Goal: Contribute content

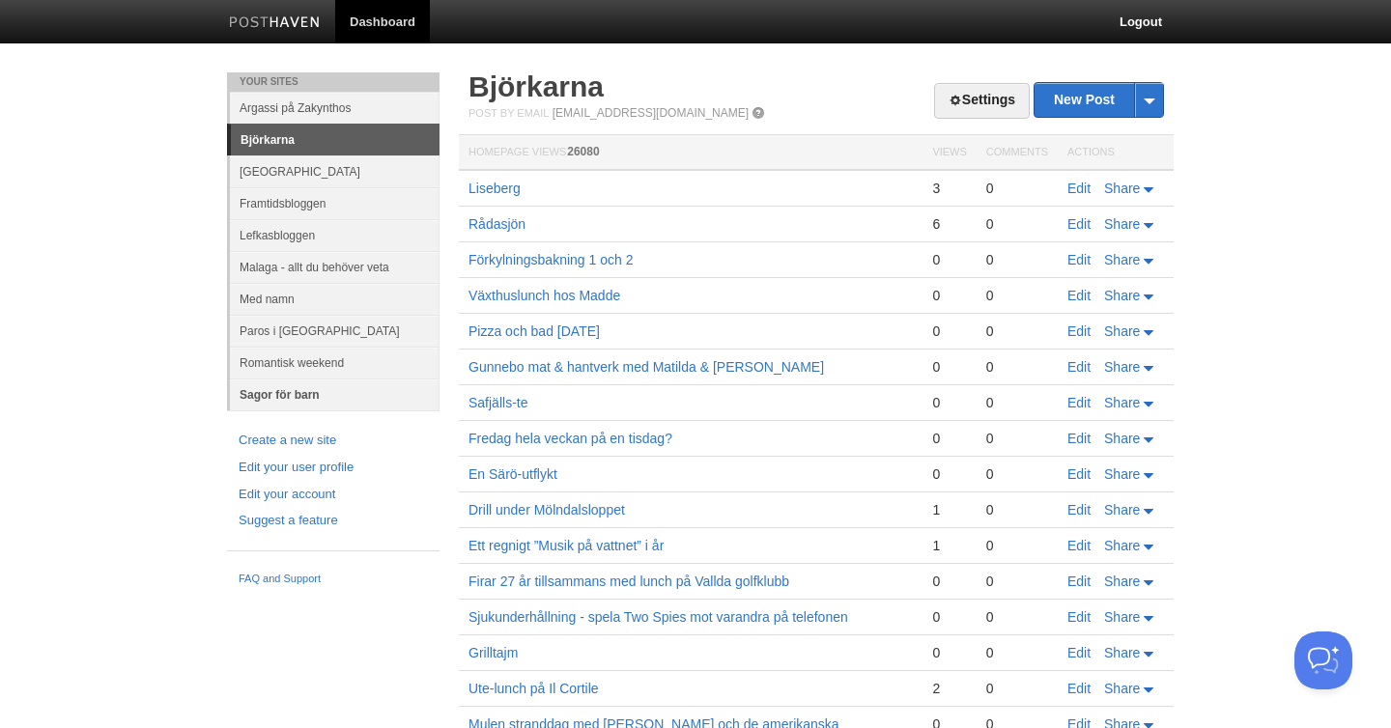
click at [289, 398] on link "Sagor för barn" at bounding box center [335, 395] width 210 height 32
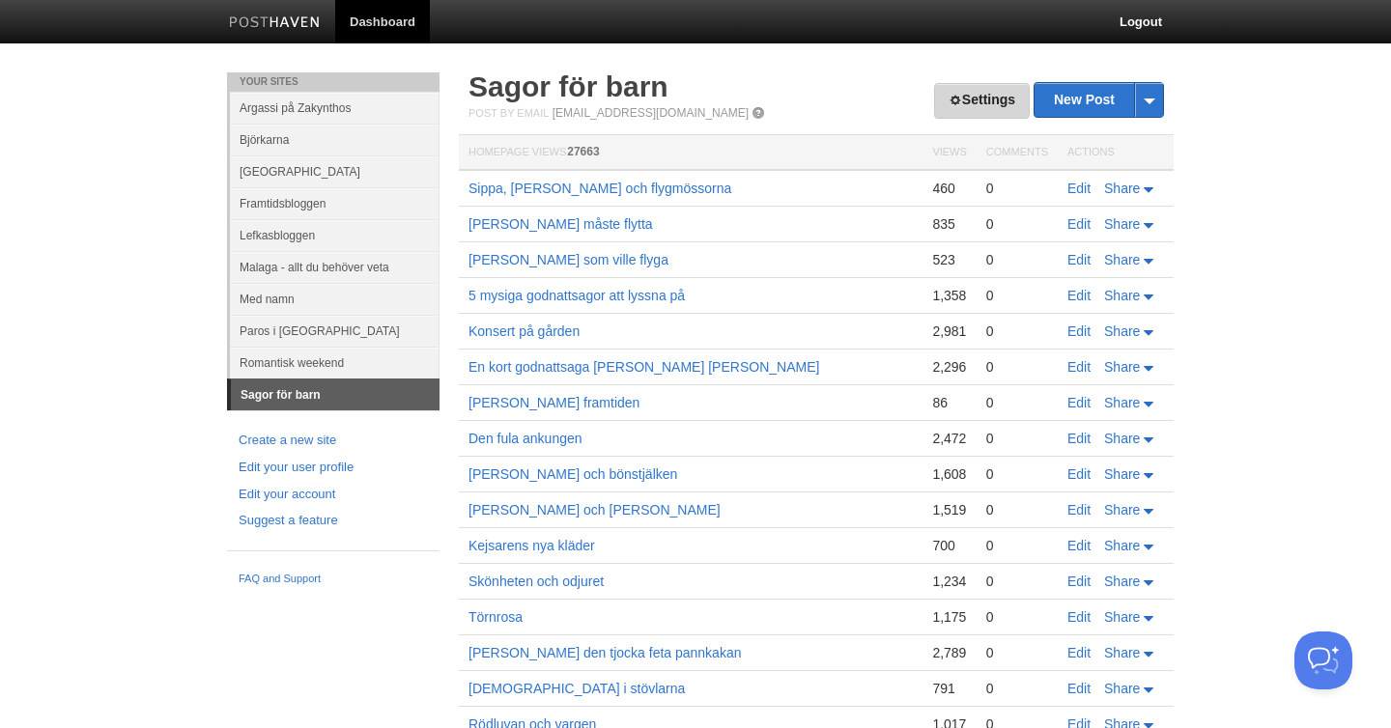
click at [969, 92] on link "Settings" at bounding box center [982, 101] width 96 height 36
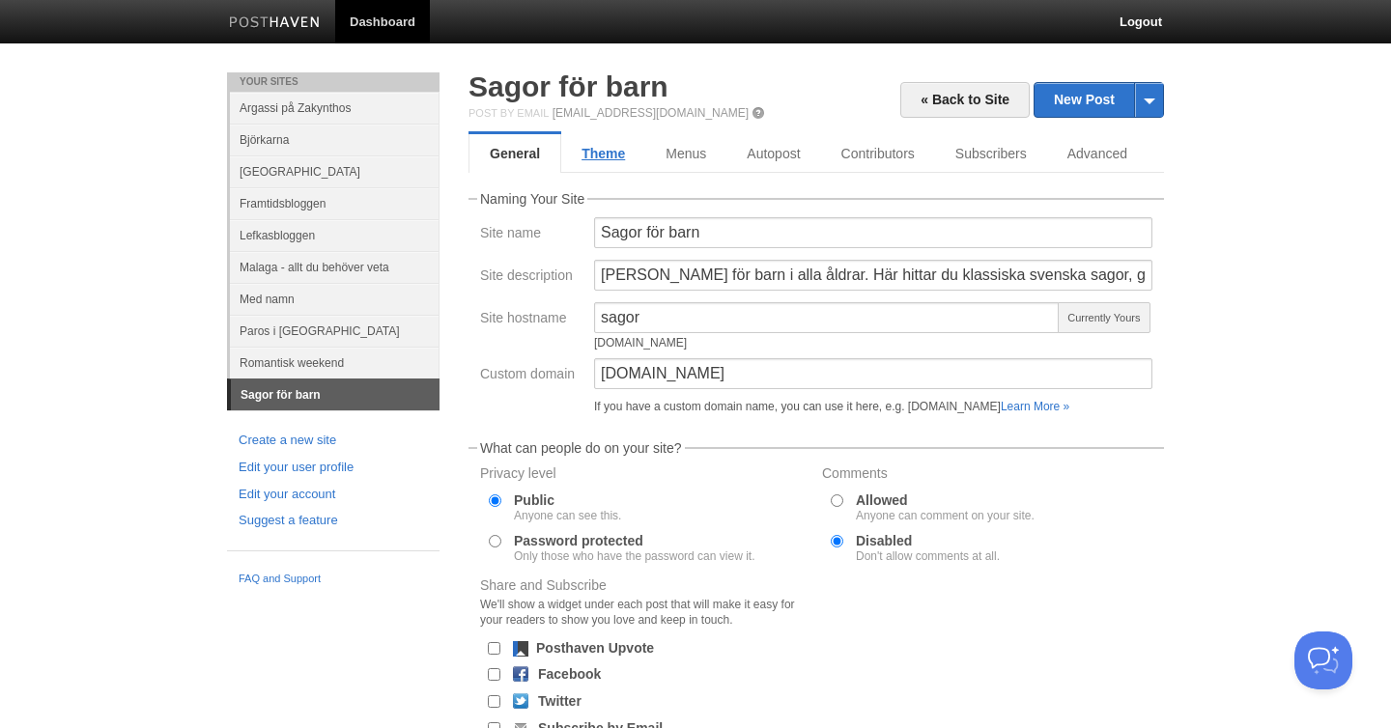
click at [620, 154] on link "Theme" at bounding box center [603, 153] width 84 height 39
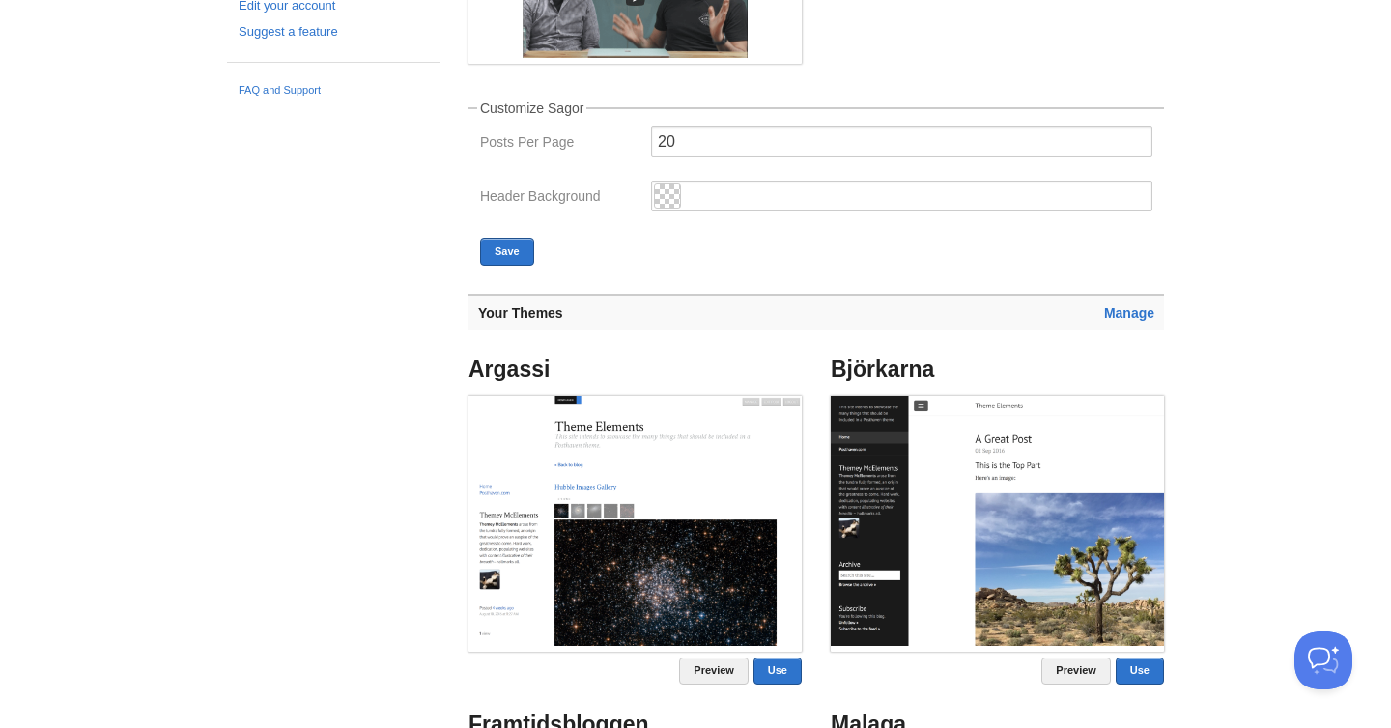
scroll to position [526, 0]
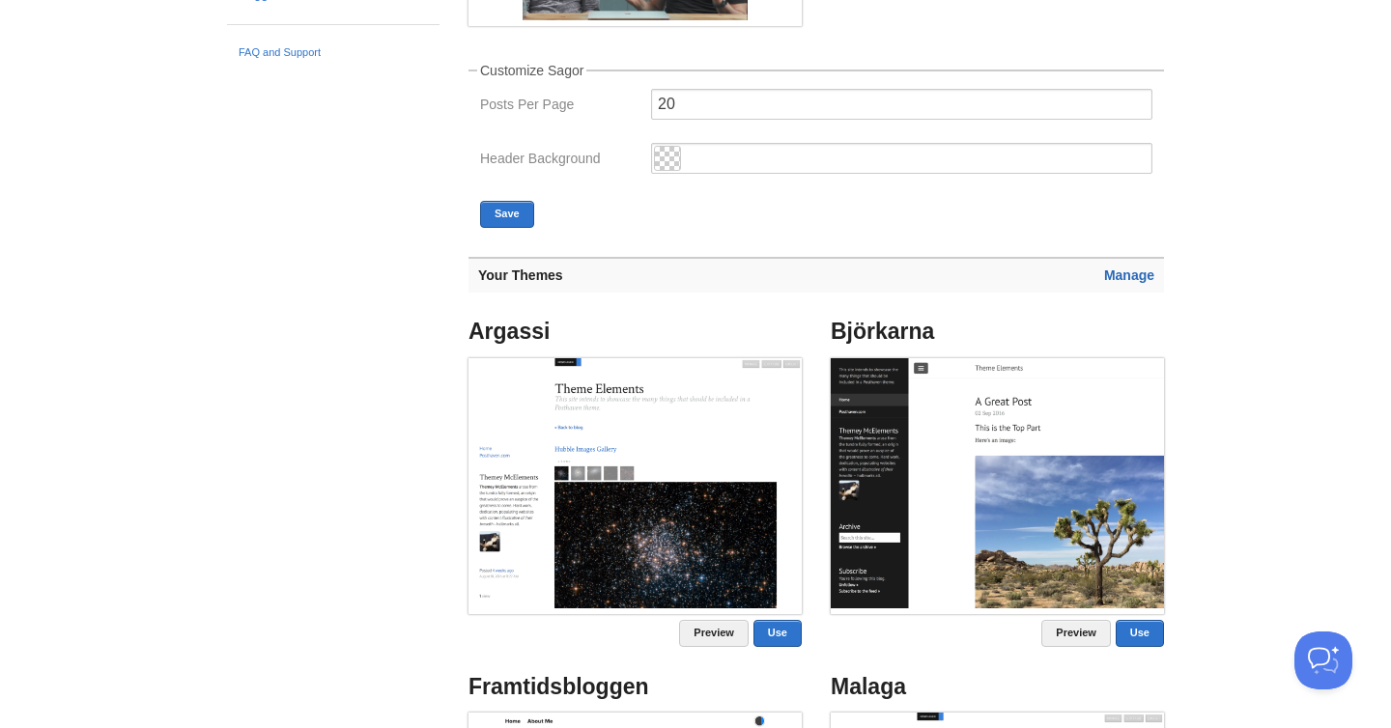
click at [1123, 275] on link "Manage" at bounding box center [1129, 275] width 50 height 15
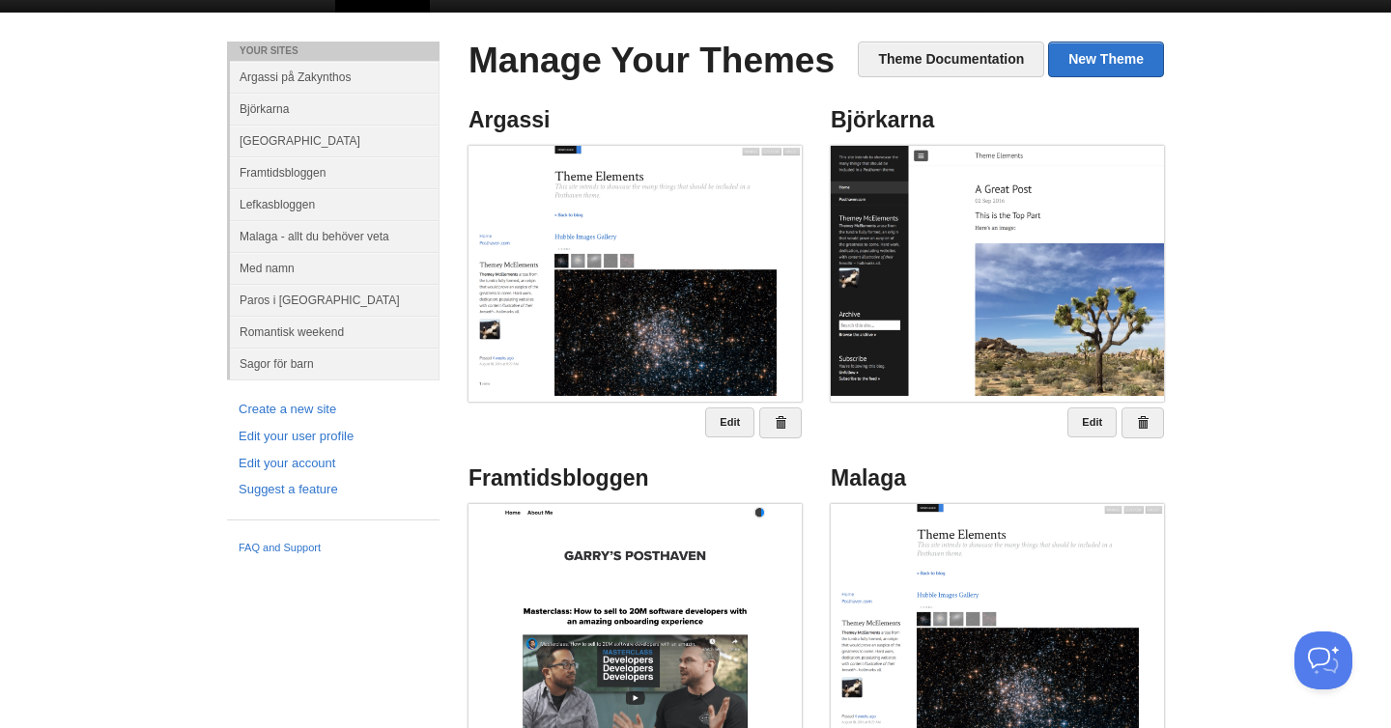
scroll to position [867, 0]
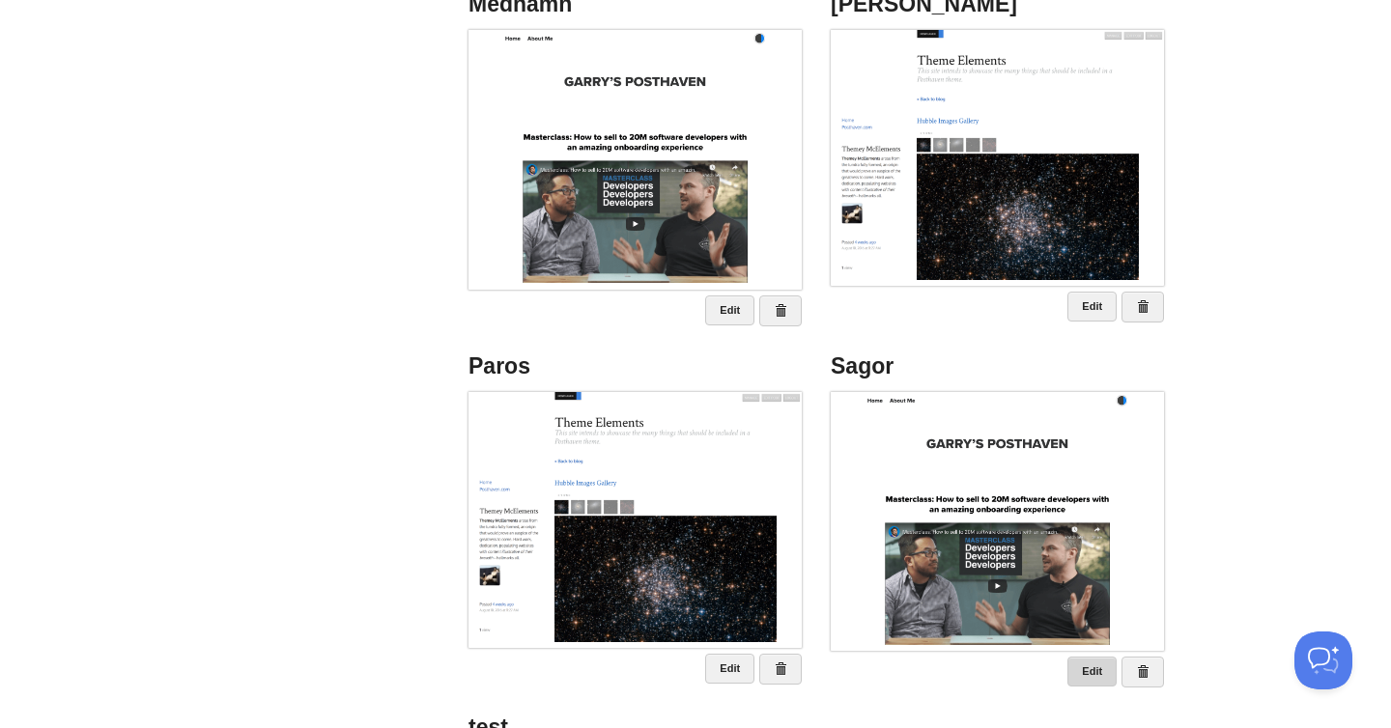
click at [1083, 663] on link "Edit" at bounding box center [1091, 672] width 49 height 30
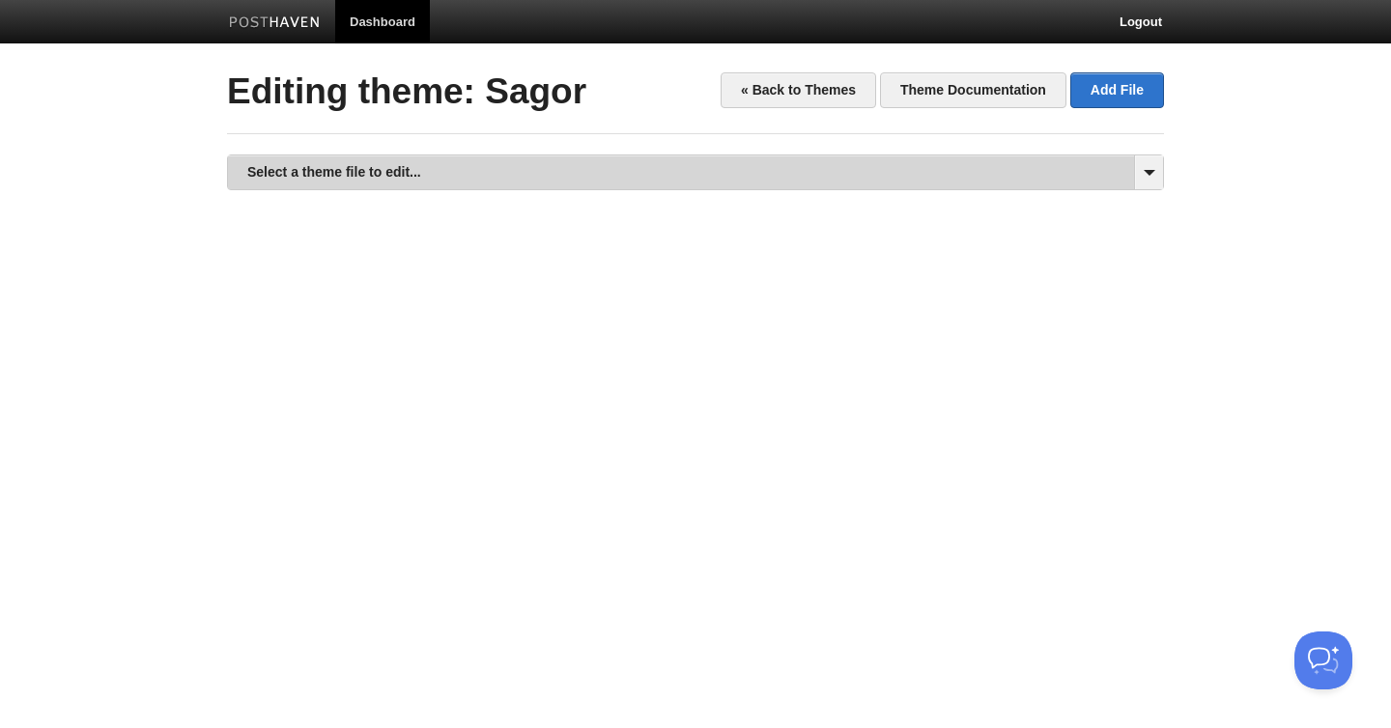
click at [428, 156] on link "Select a theme file to edit..." at bounding box center [695, 173] width 935 height 34
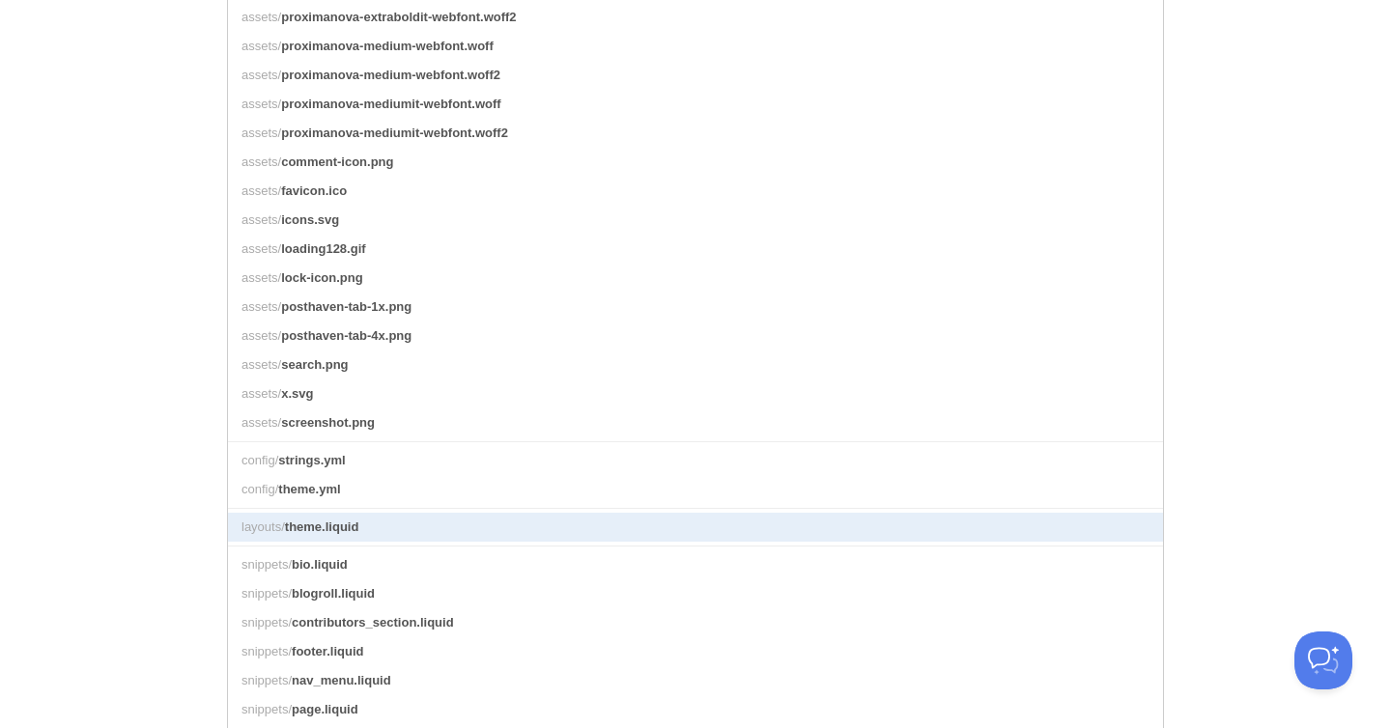
click at [420, 532] on link "layouts/ theme.liquid" at bounding box center [695, 527] width 935 height 29
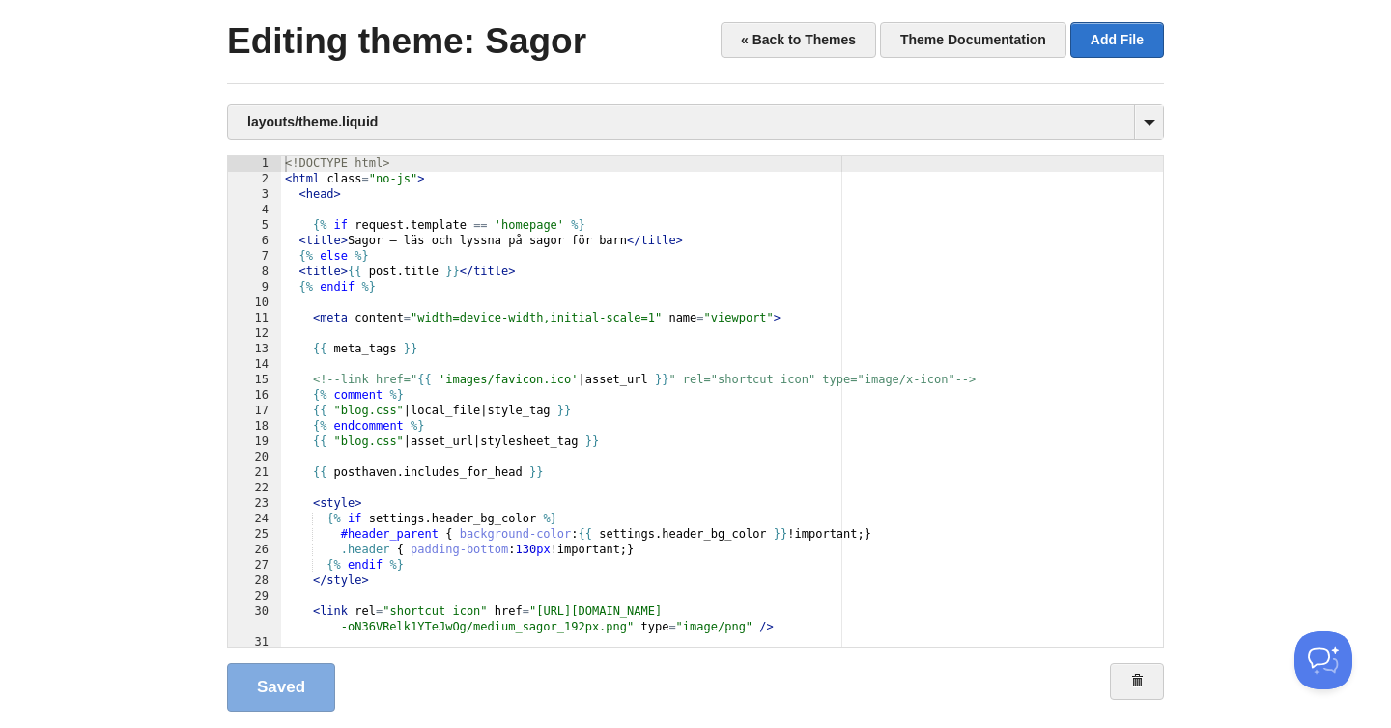
scroll to position [40, 0]
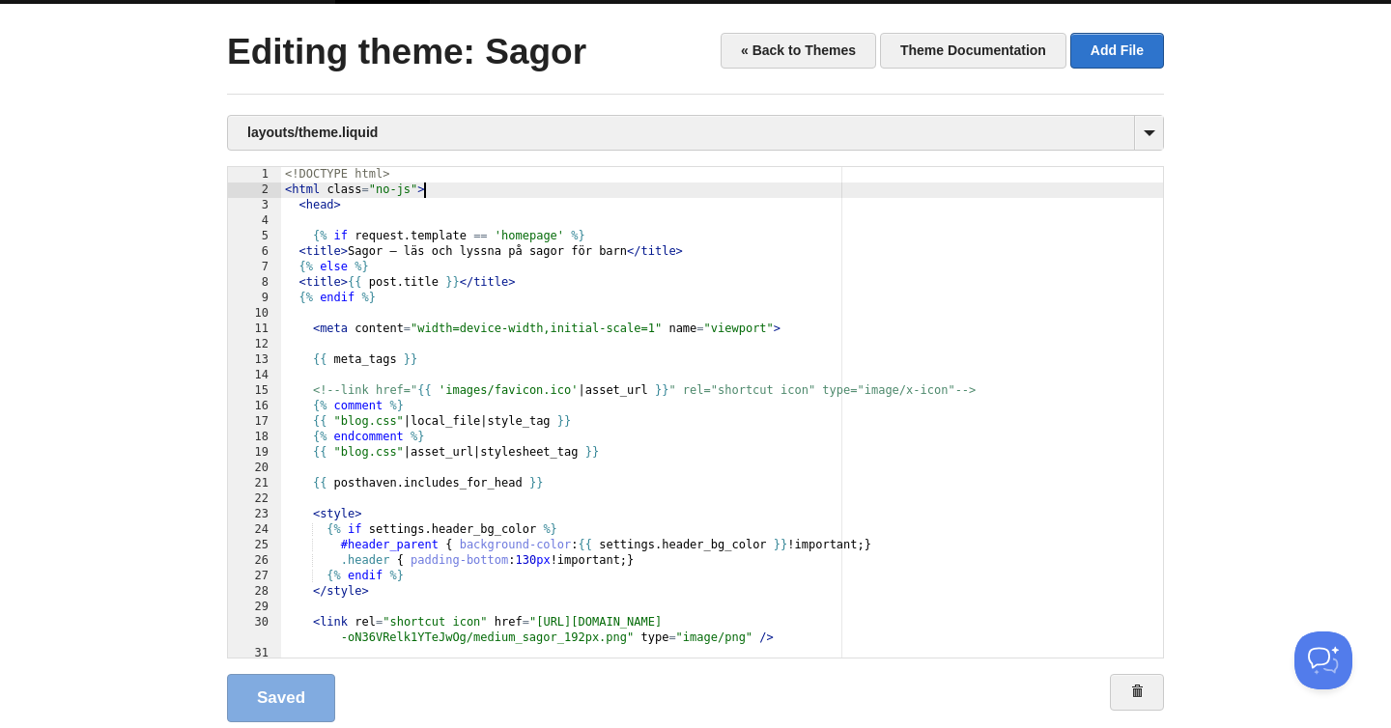
click at [445, 190] on div "<! DOCTYPE html > < html class = "no-js" > < head > {% if request . template ==…" at bounding box center [722, 428] width 882 height 522
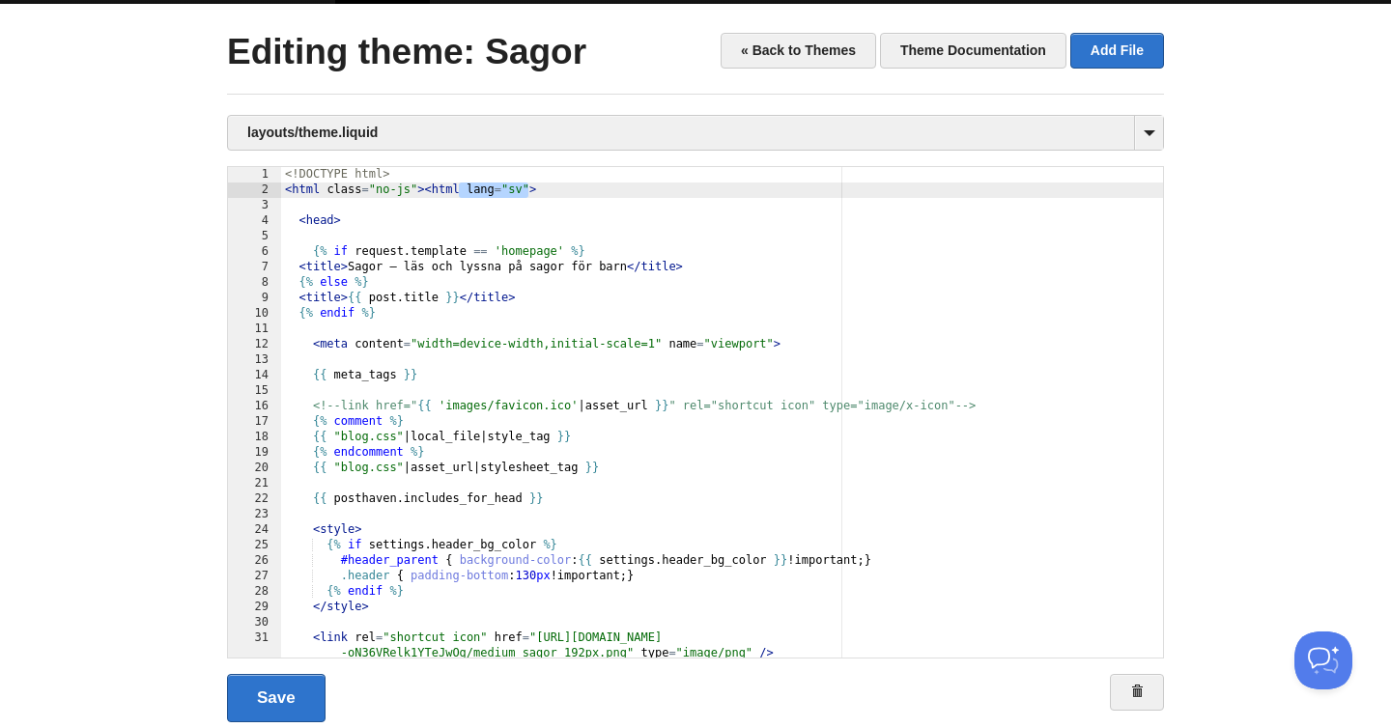
drag, startPoint x: 527, startPoint y: 185, endPoint x: 458, endPoint y: 197, distance: 70.5
click at [458, 197] on div "<! DOCTYPE html > < html class = "no-js" > < html lang = "sv" > < head > {% if …" at bounding box center [722, 428] width 882 height 522
click at [281, 681] on link "Save" at bounding box center [276, 698] width 99 height 48
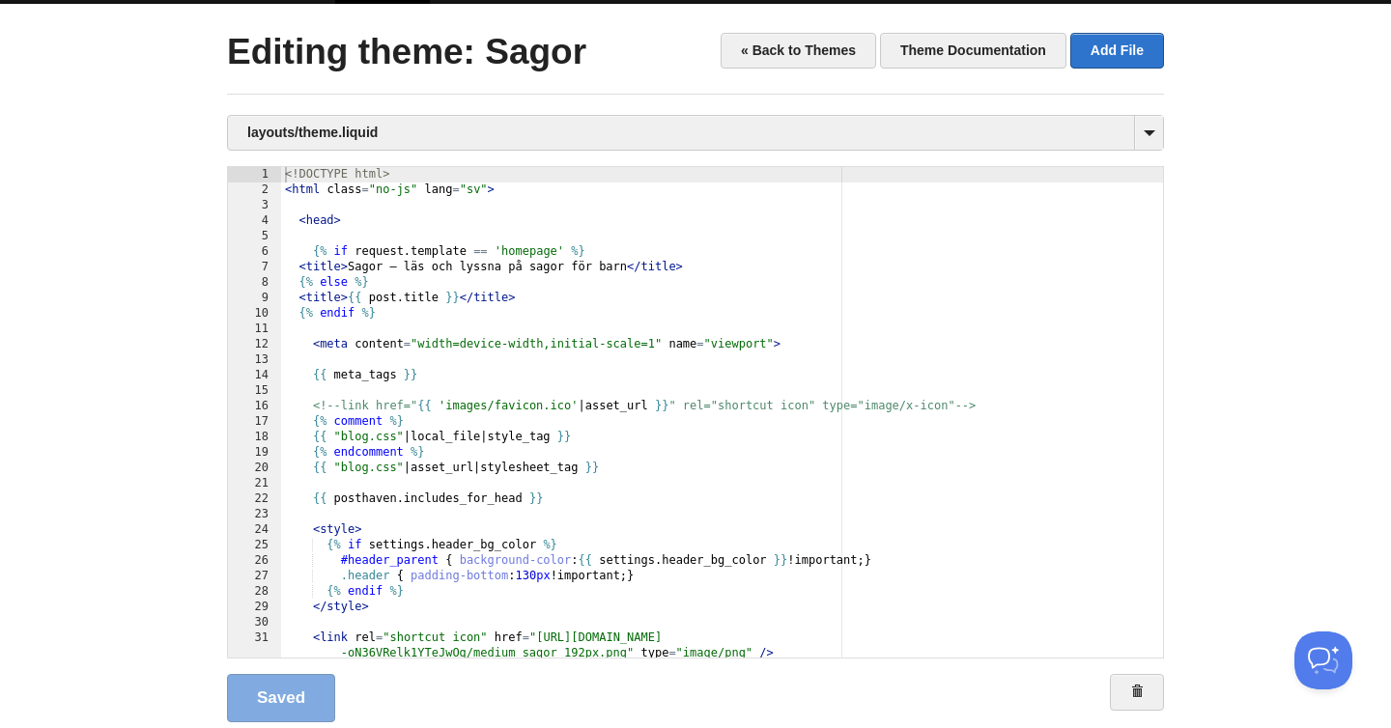
click at [817, 294] on div "<! DOCTYPE html > < html class = "no-js" lang = "sv" > < head > {% if request .…" at bounding box center [722, 428] width 882 height 522
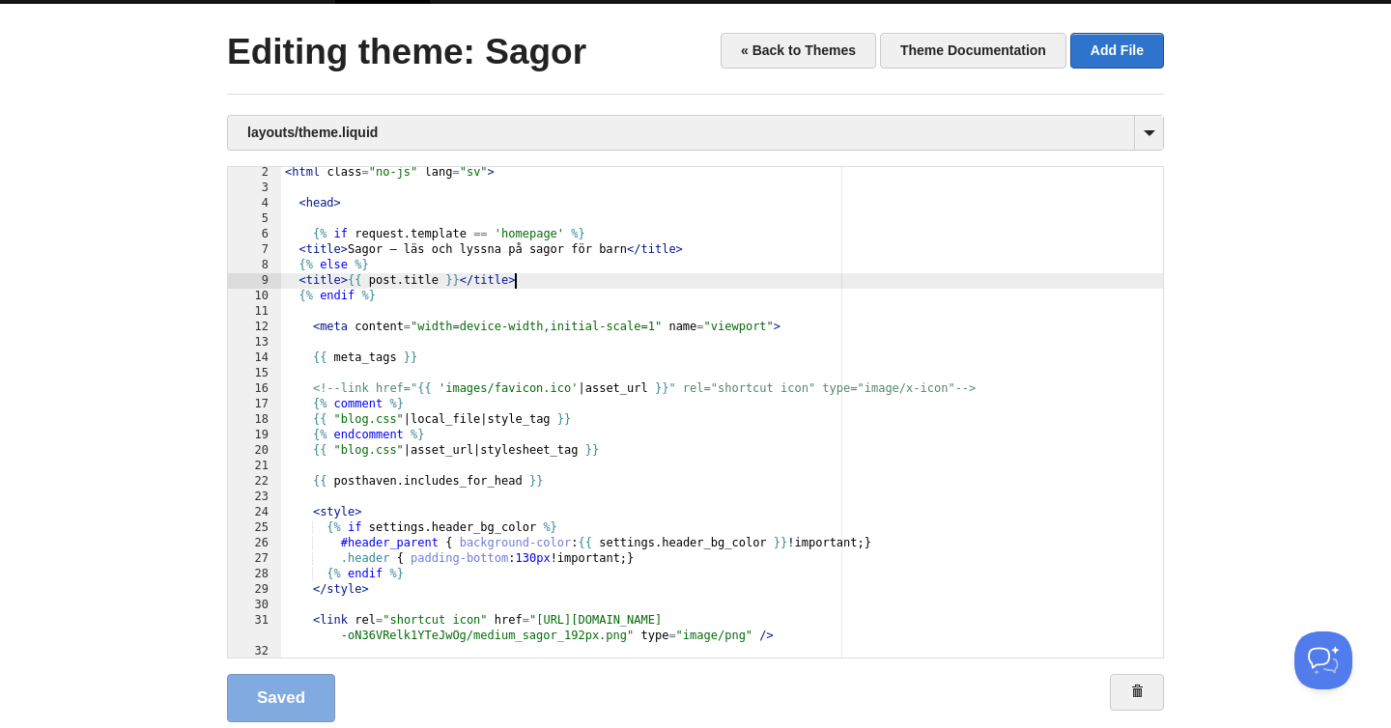
scroll to position [23, 0]
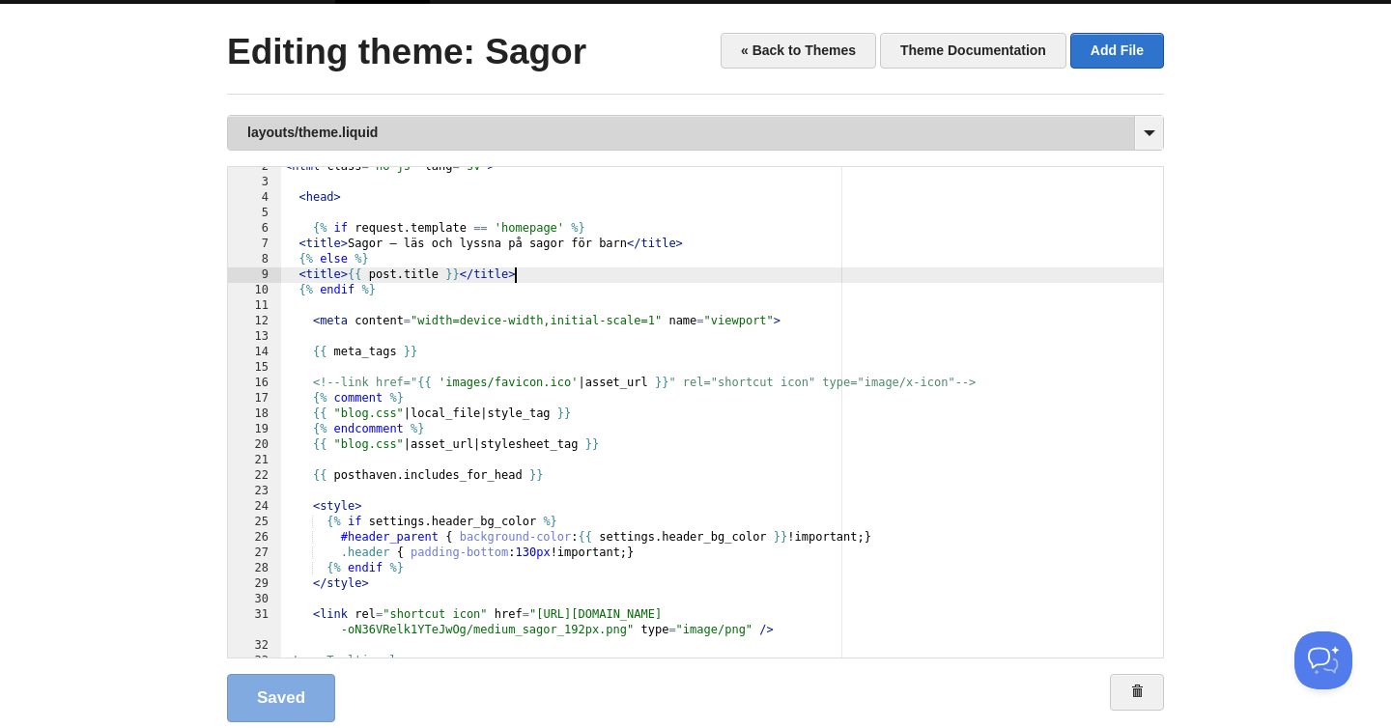
click at [355, 131] on link "layouts/theme.liquid" at bounding box center [695, 133] width 935 height 34
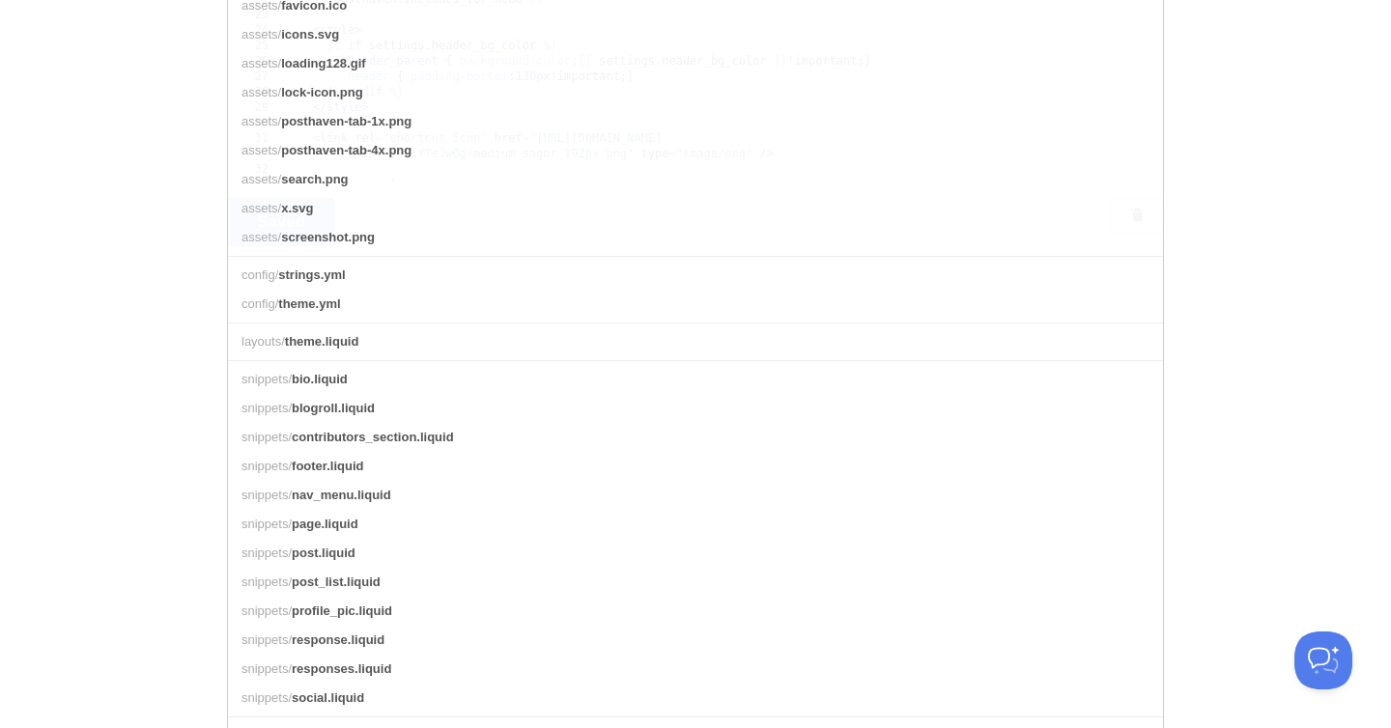
scroll to position [741, 0]
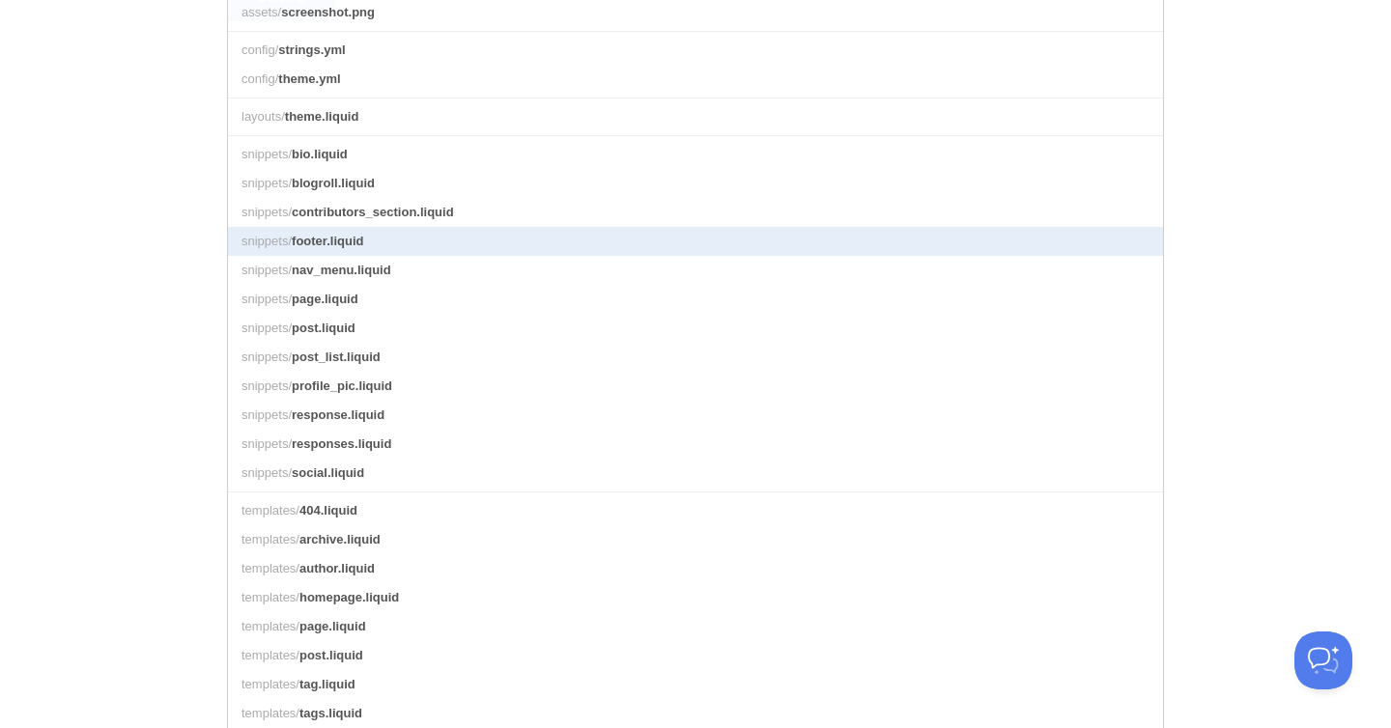
click at [371, 245] on link "snippets/ footer.liquid" at bounding box center [695, 241] width 935 height 29
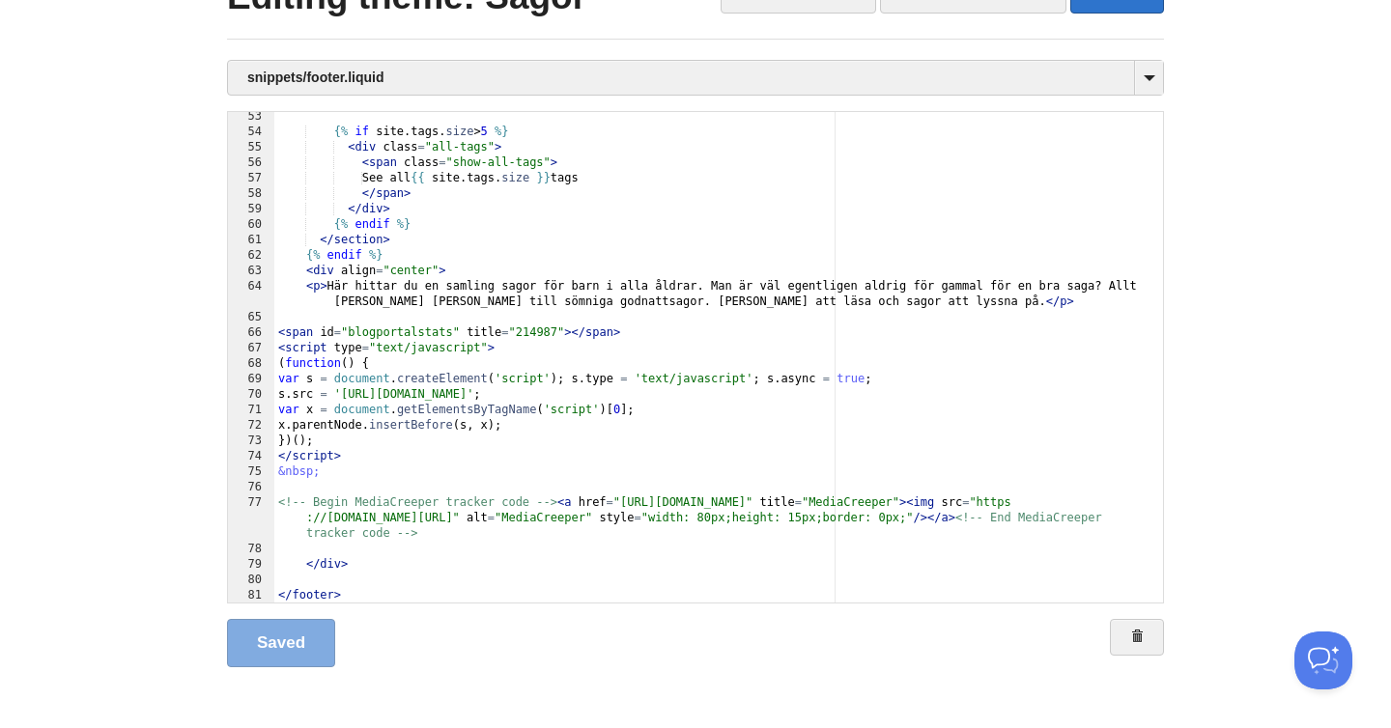
scroll to position [865, 0]
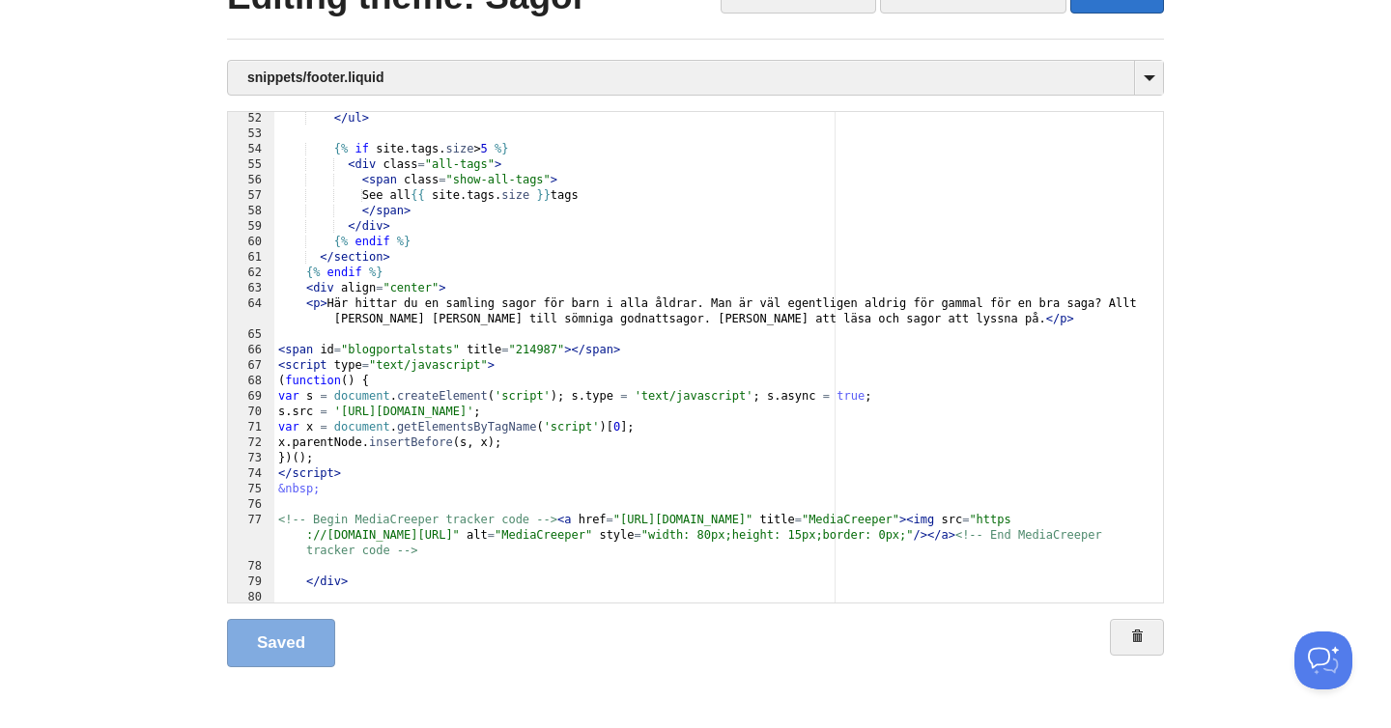
click at [642, 325] on div "</ ul > {% if site . tags . size > 5 %} < div class = "all-tags" > < span class…" at bounding box center [718, 372] width 889 height 522
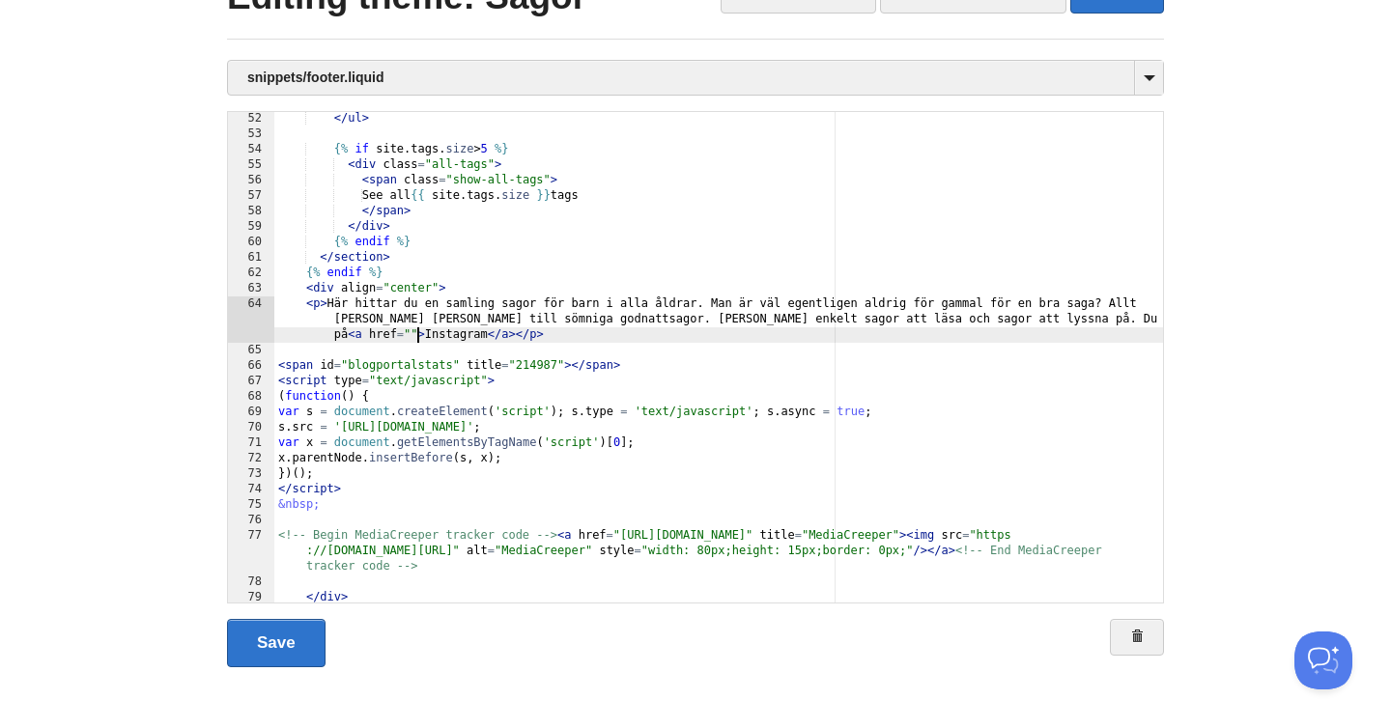
click at [415, 337] on div "</ ul > {% if site . tags . size > 5 %} < div class = "all-tags" > < span class…" at bounding box center [718, 372] width 889 height 522
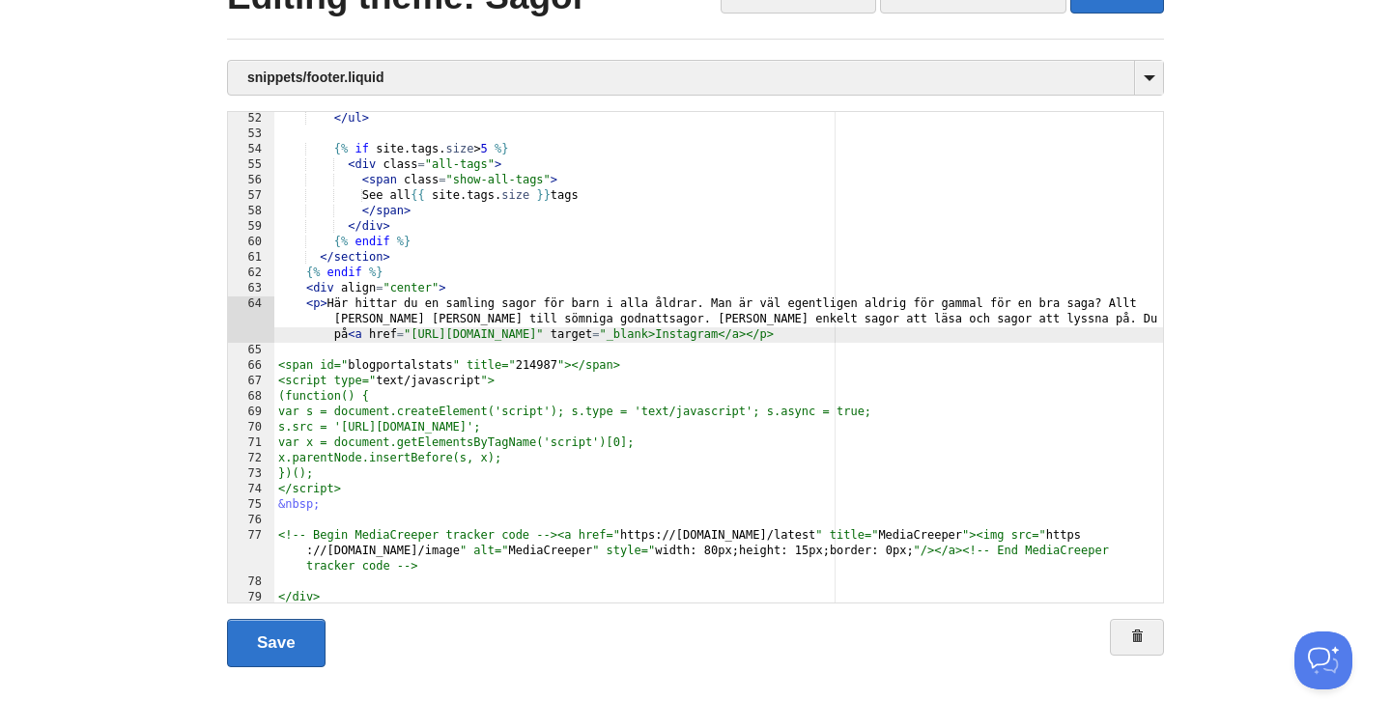
type textarea ""
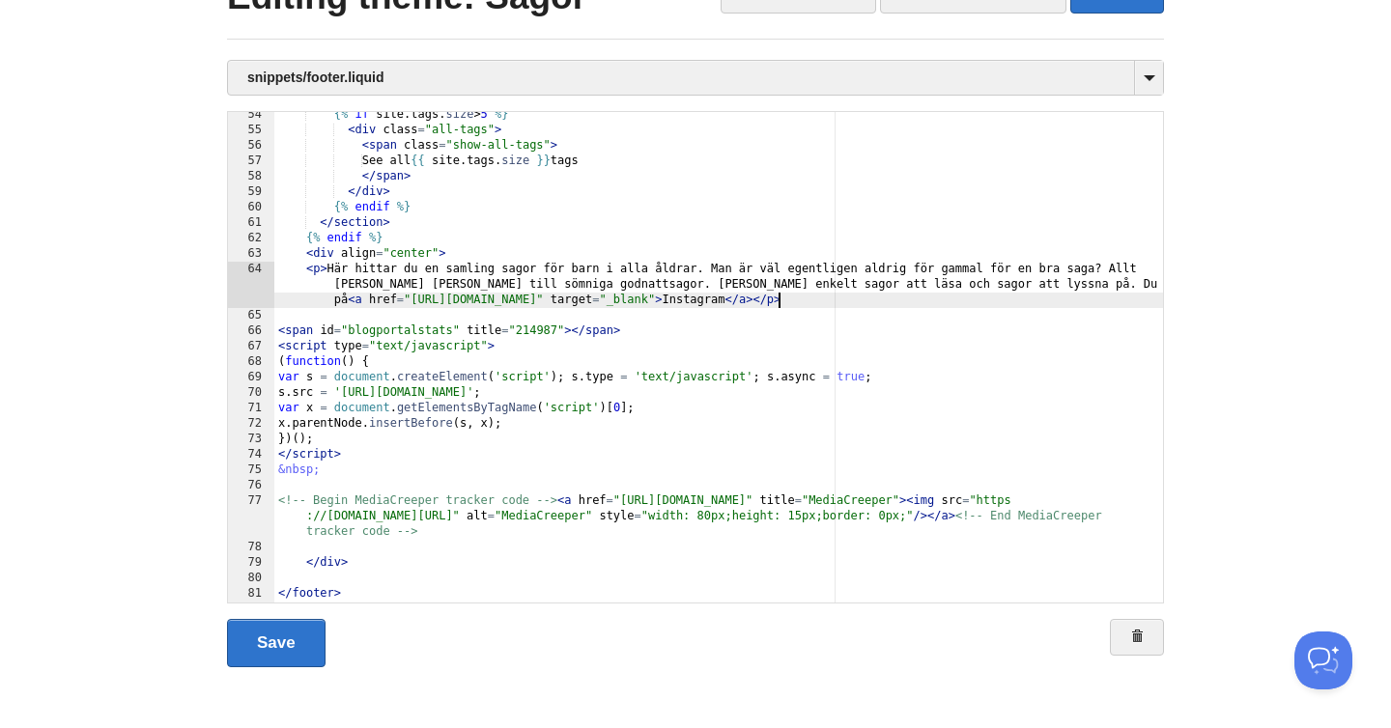
scroll to position [947, 0]
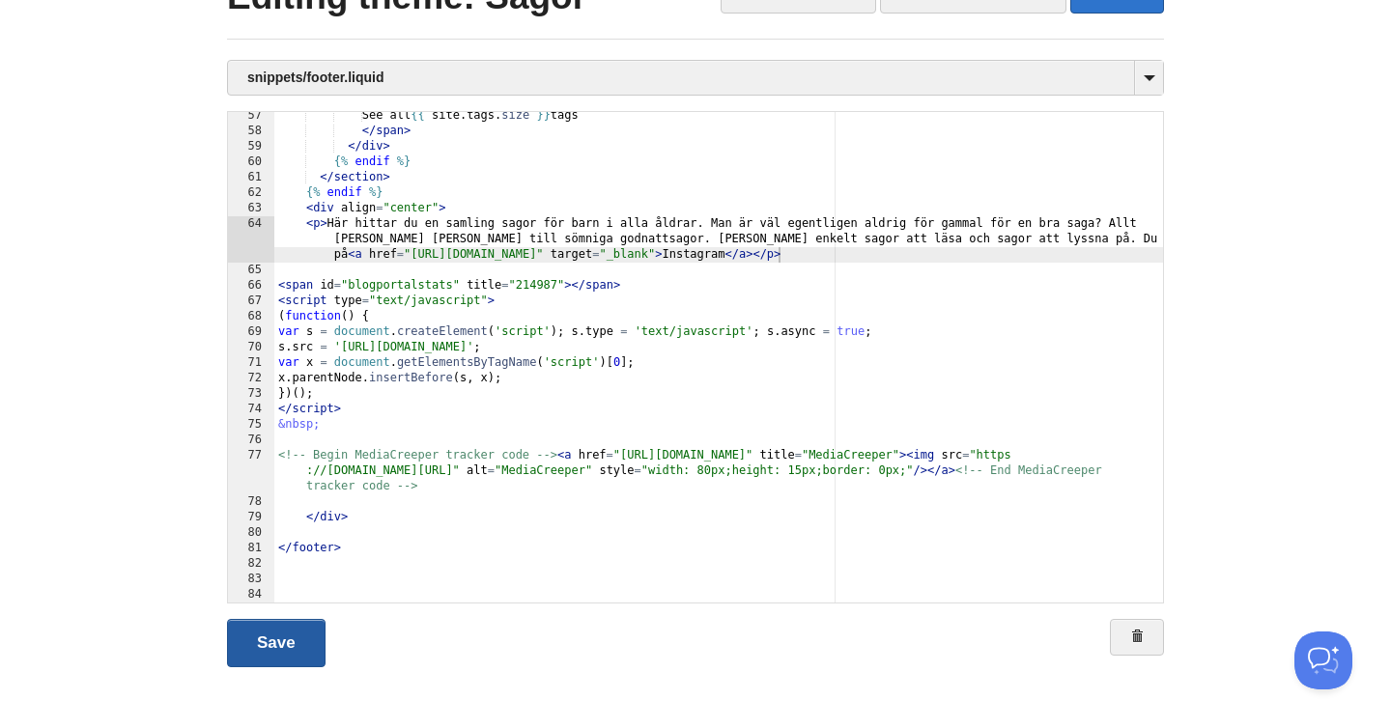
click at [274, 649] on link "Save" at bounding box center [276, 643] width 99 height 48
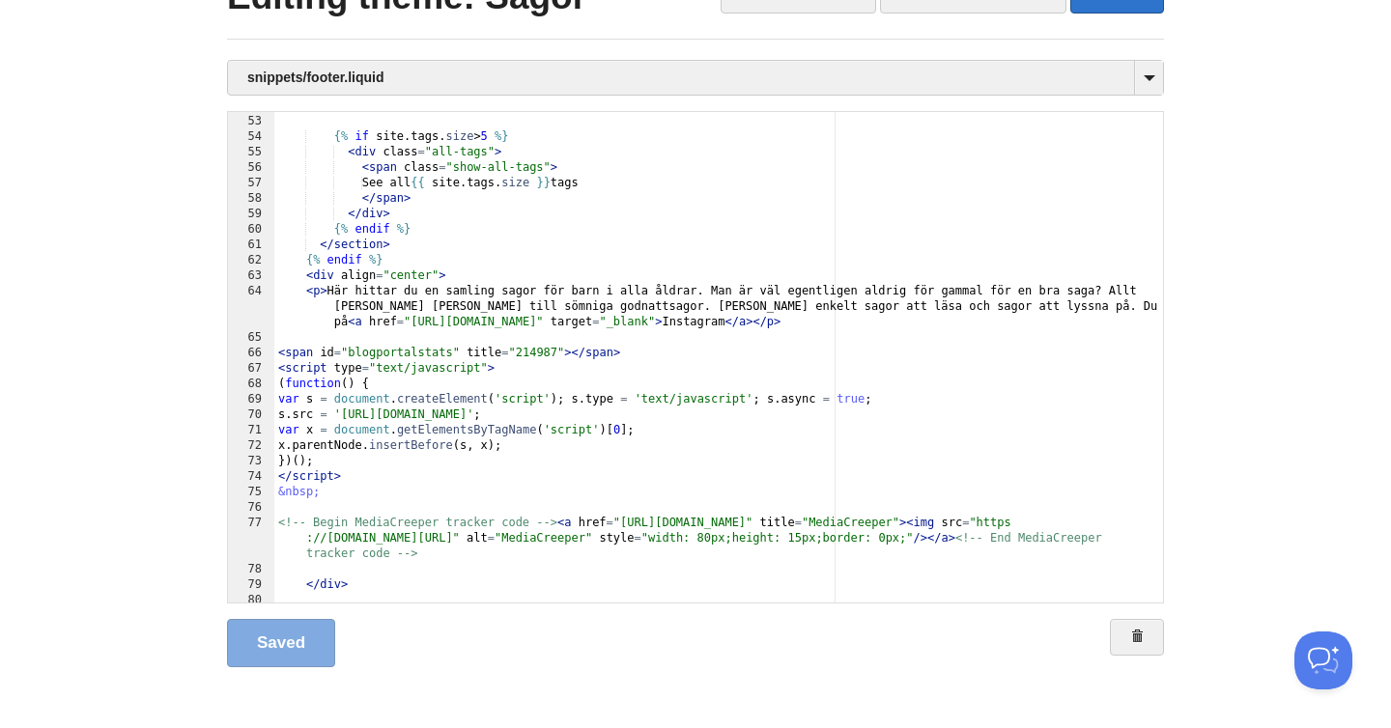
scroll to position [0, 0]
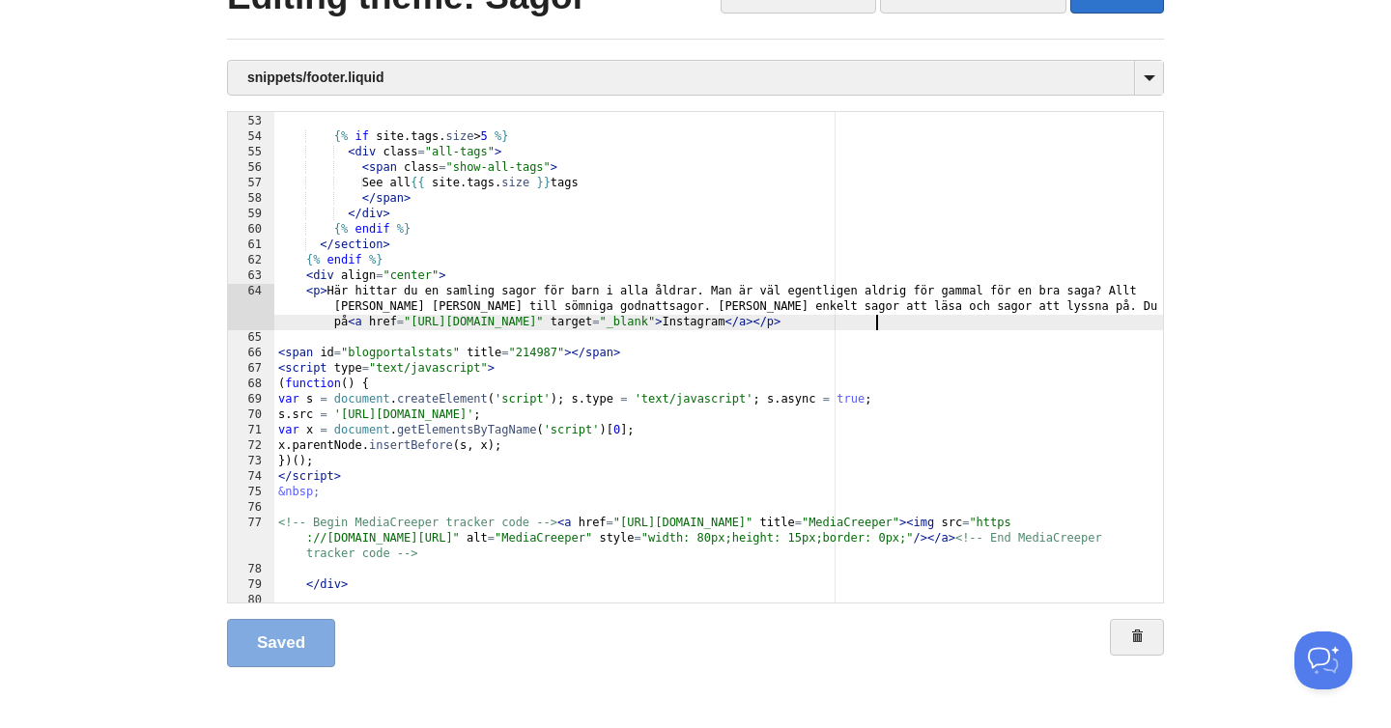
click at [874, 322] on div "</ ul > {% if site . tags . size > 5 %} < div class = "all-tags" > < span class…" at bounding box center [718, 360] width 889 height 522
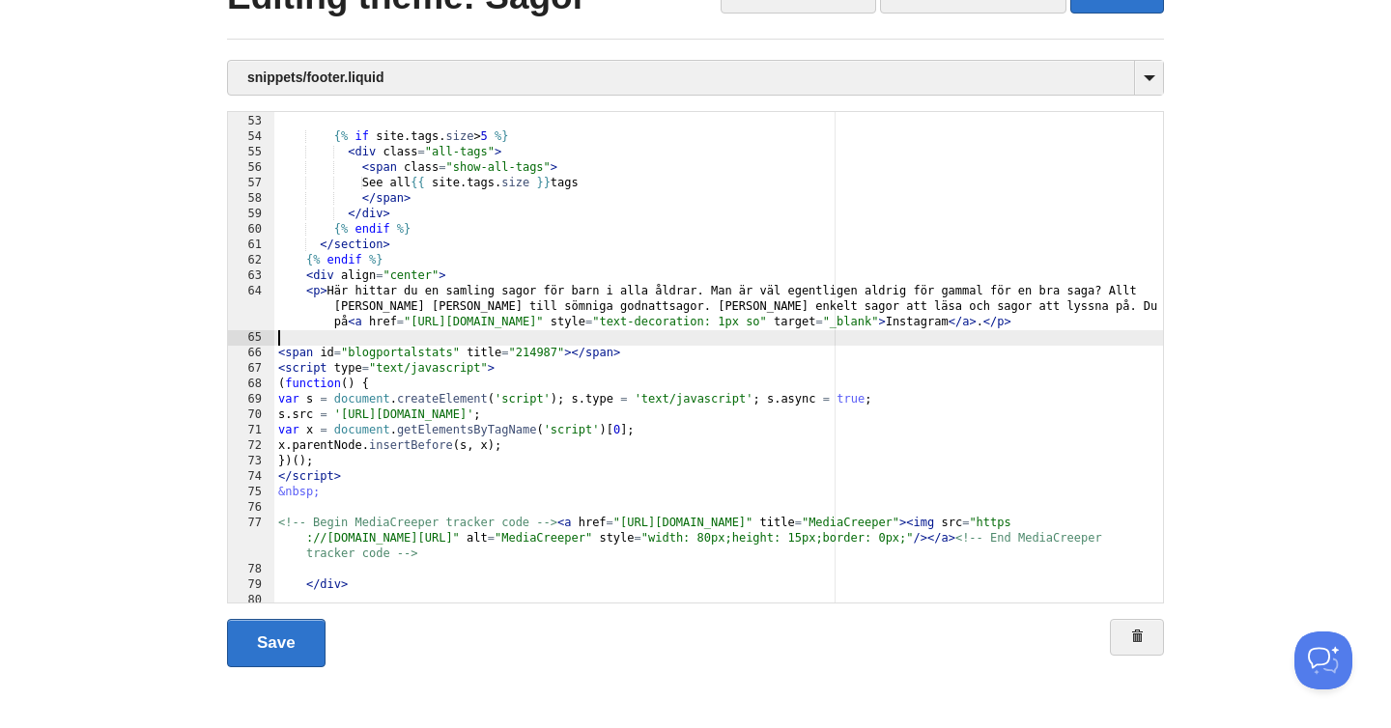
click at [850, 332] on div "</ ul > {% if site . tags . size > 5 %} < div class = "all-tags" > < span class…" at bounding box center [718, 360] width 889 height 522
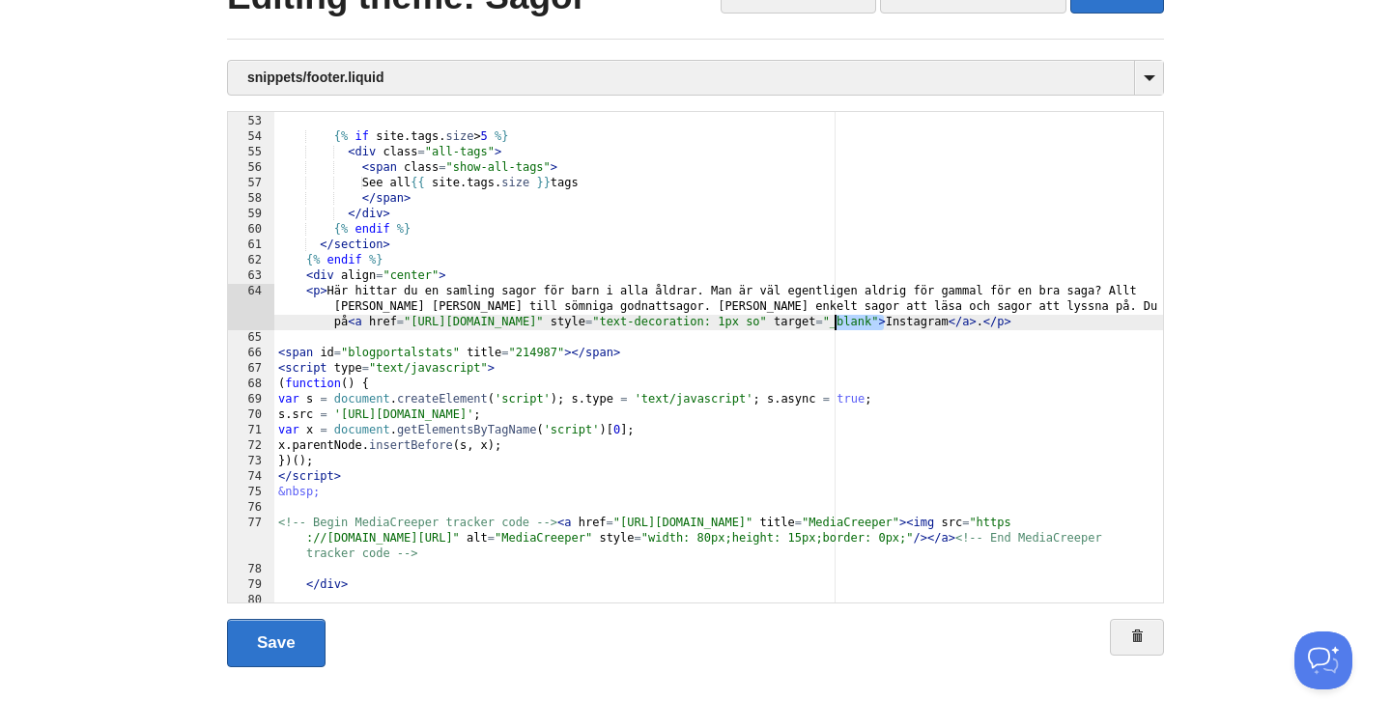
drag, startPoint x: 885, startPoint y: 327, endPoint x: 837, endPoint y: 327, distance: 47.3
click at [837, 327] on div "</ ul > {% if site . tags . size > 5 %} < div class = "all-tags" > < span class…" at bounding box center [718, 360] width 889 height 522
paste textarea
click at [836, 327] on div "</ ul > {% if site . tags . size > 5 %} < div class = "all-tags" > < span class…" at bounding box center [718, 360] width 889 height 522
type textarea ""
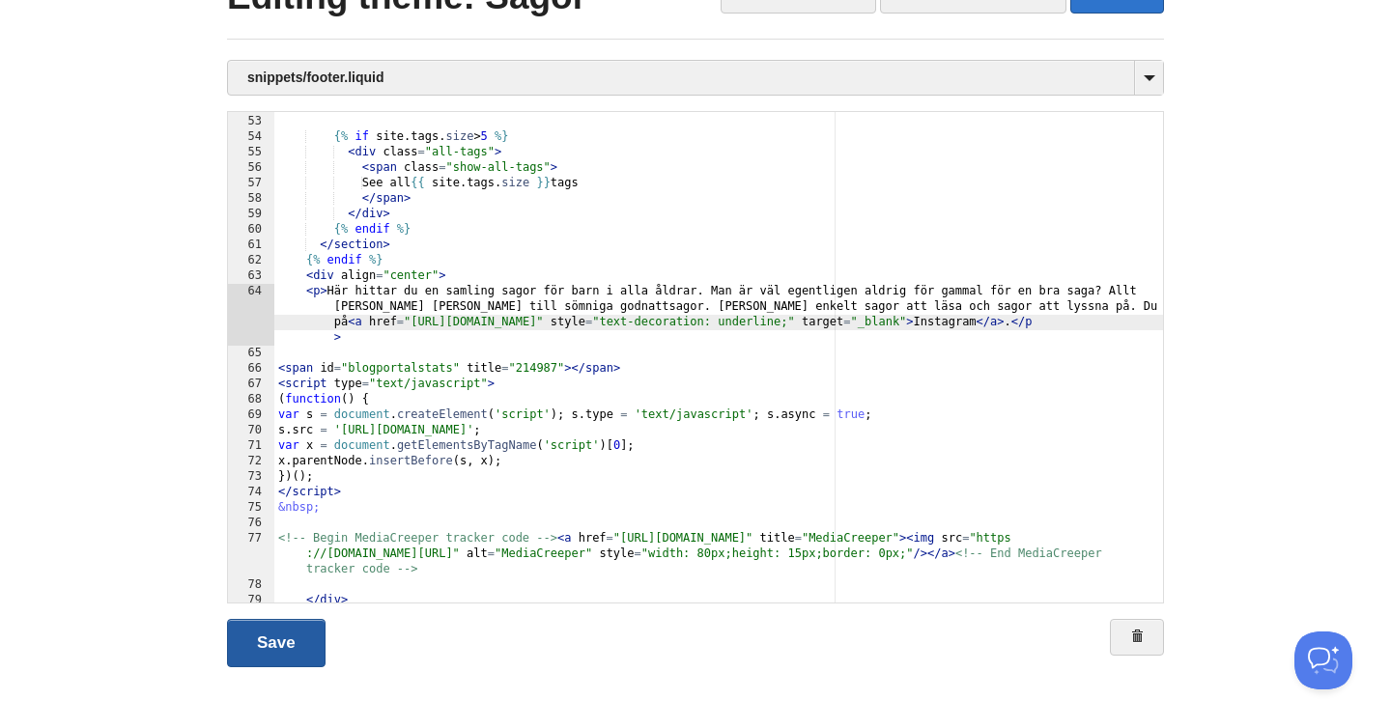
click at [271, 637] on link "Save" at bounding box center [276, 643] width 99 height 48
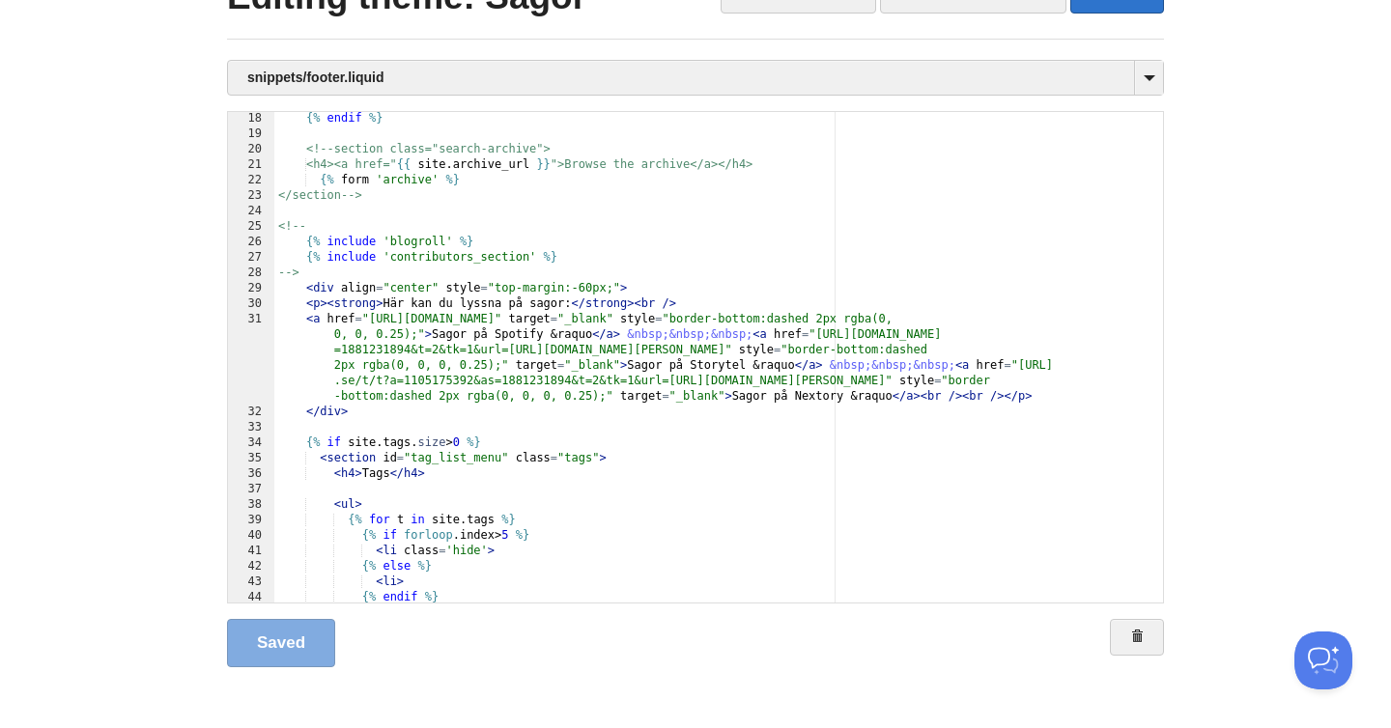
scroll to position [0, 0]
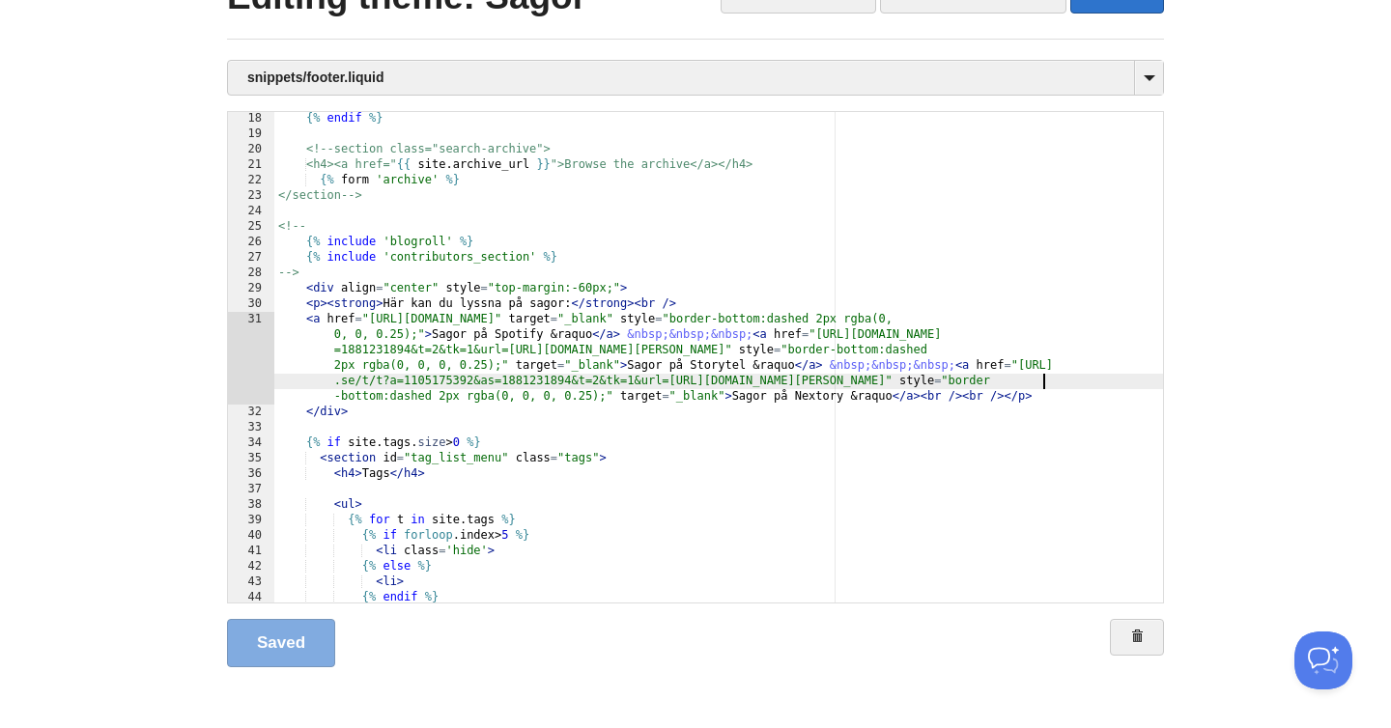
click at [1042, 383] on div "{% endif %} <!--section class="search-archive"> <h4><a href=" {{ site . archive…" at bounding box center [718, 372] width 889 height 522
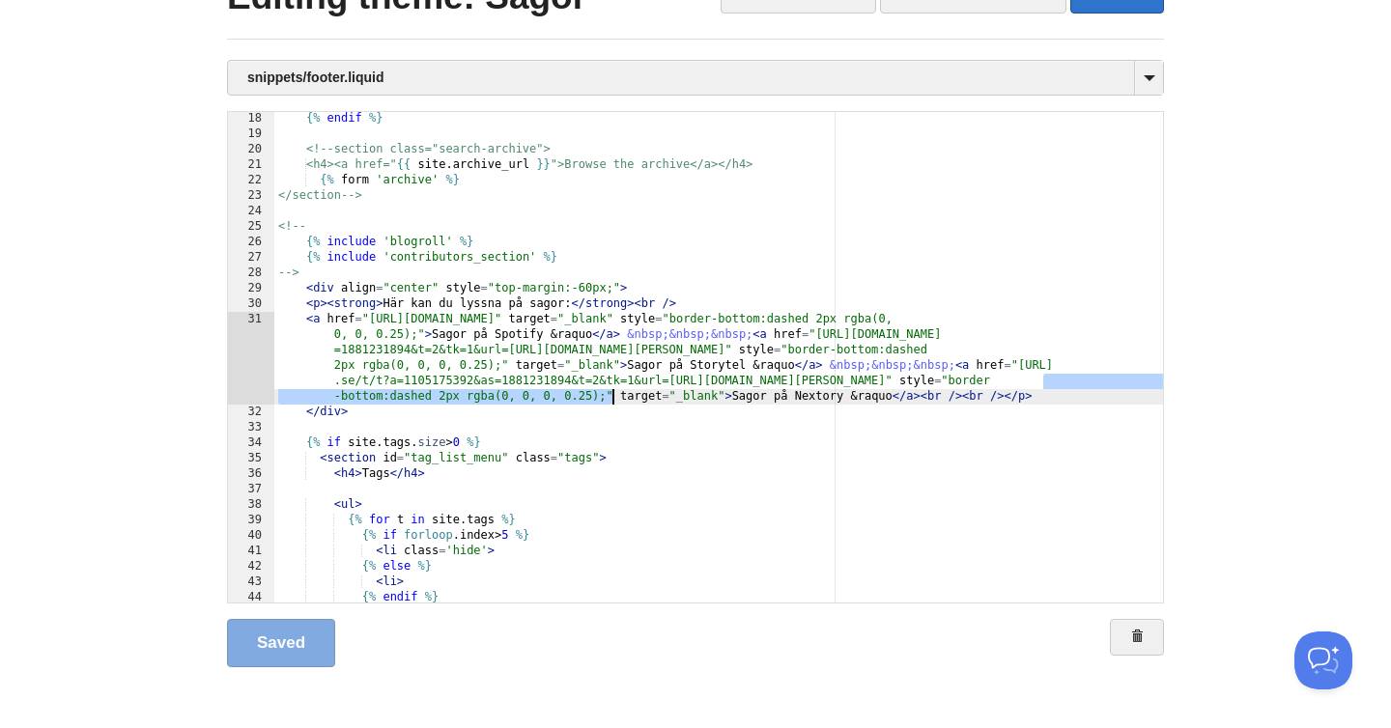
click at [611, 397] on div "{% endif %} <!--section class="search-archive"> <h4><a href=" {{ site . archive…" at bounding box center [718, 372] width 889 height 522
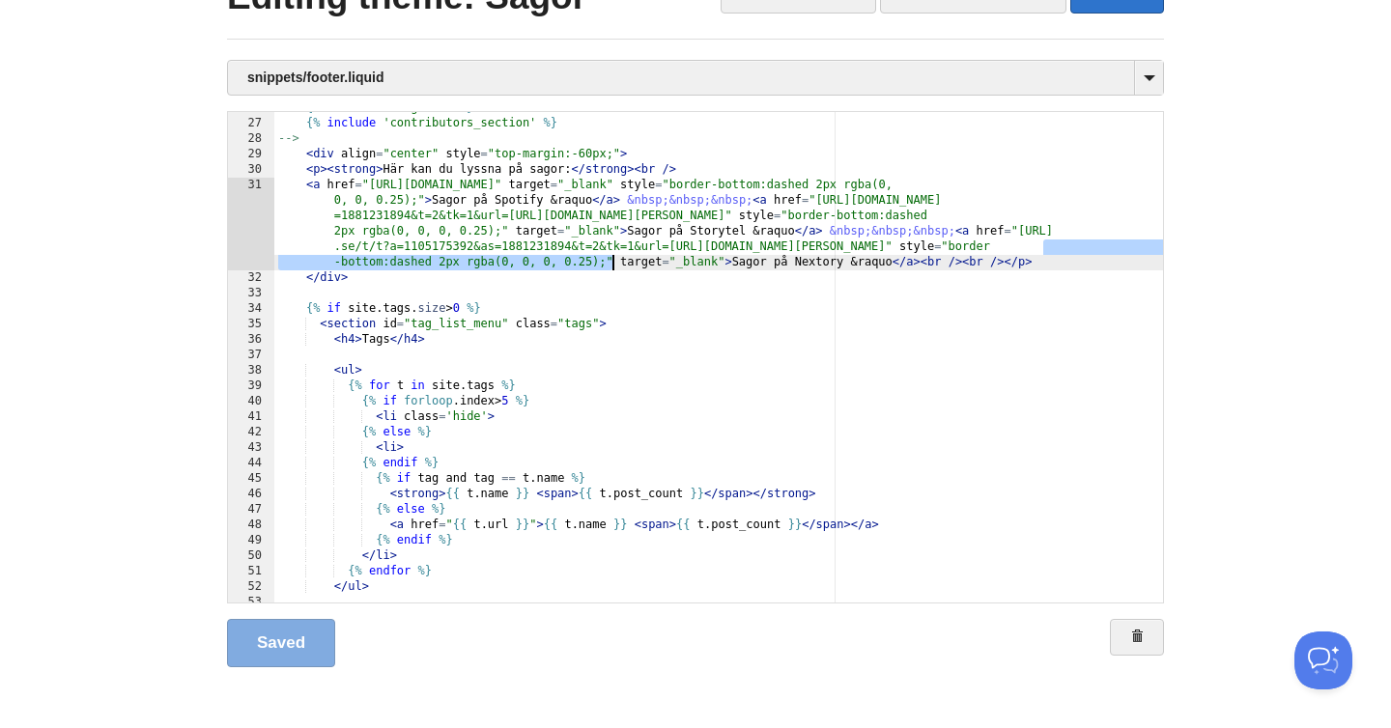
scroll to position [962, 0]
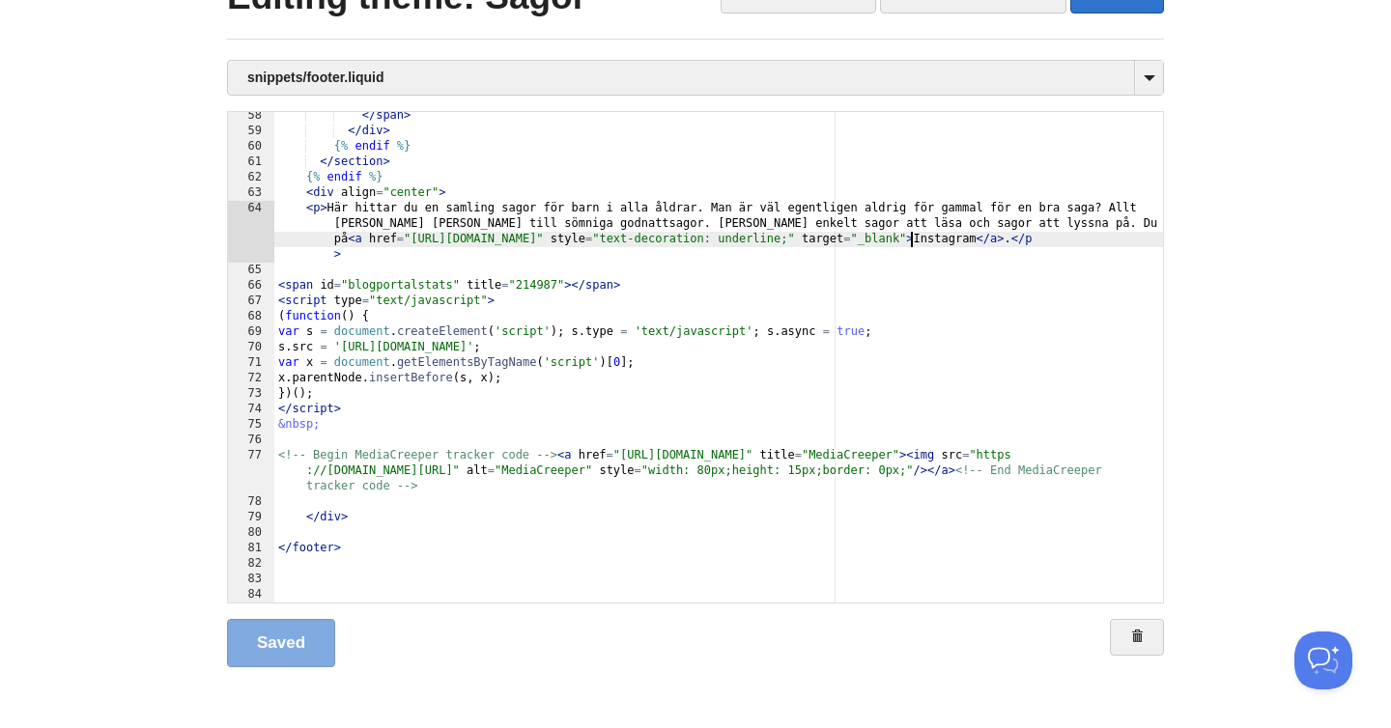
click at [914, 241] on div "</ span > </ div > {% endif %} </ section > {% endif %} < div align = "center" …" at bounding box center [718, 369] width 889 height 522
click at [674, 241] on div "</ span > </ div > {% endif %} </ section > {% endif %} < div align = "center" …" at bounding box center [718, 369] width 889 height 522
click at [272, 658] on link "Save" at bounding box center [276, 643] width 99 height 48
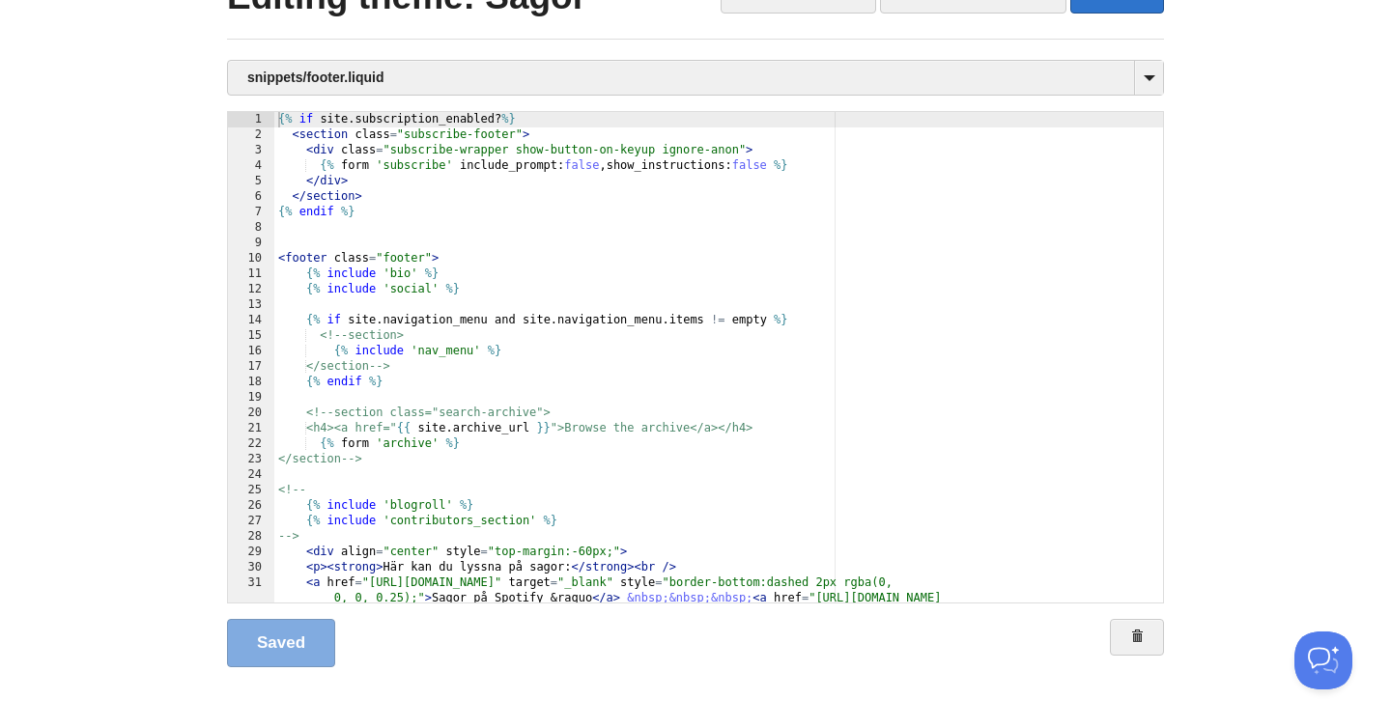
scroll to position [0, 0]
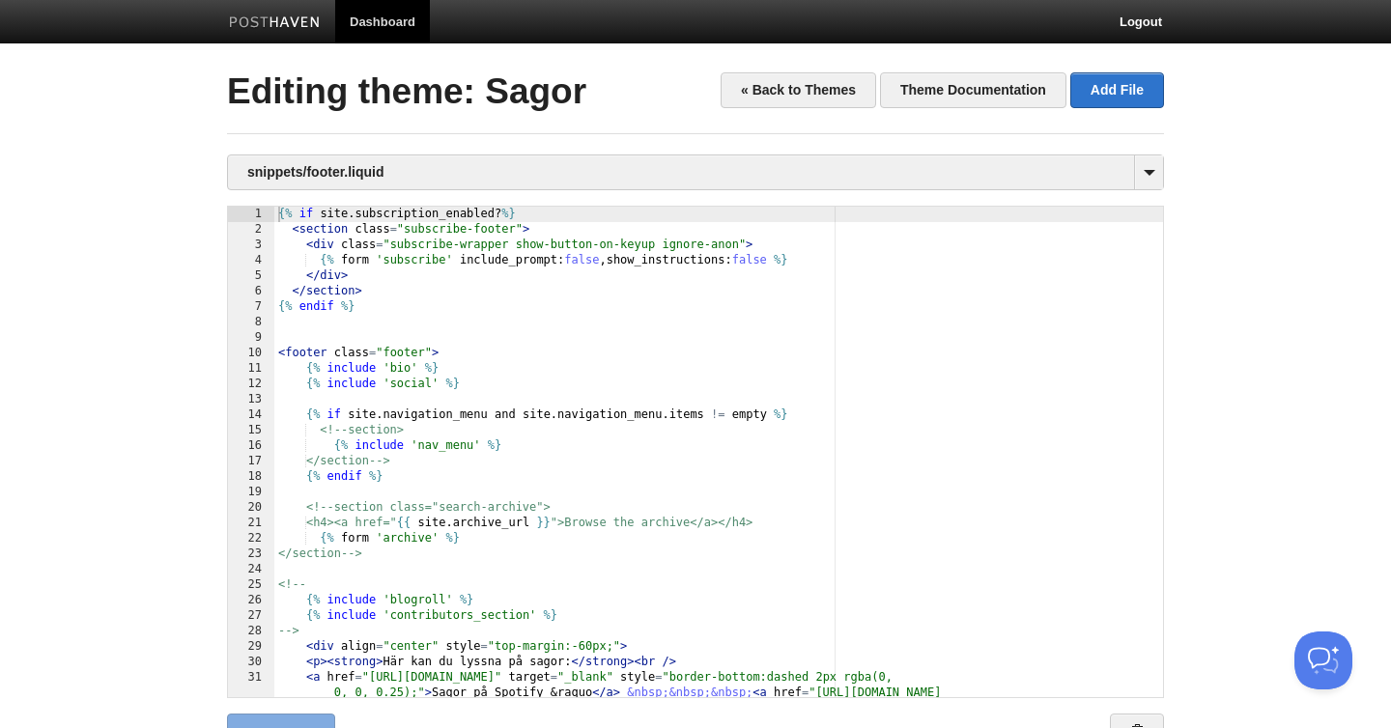
click at [362, 22] on link "Dashboard" at bounding box center [382, 21] width 95 height 43
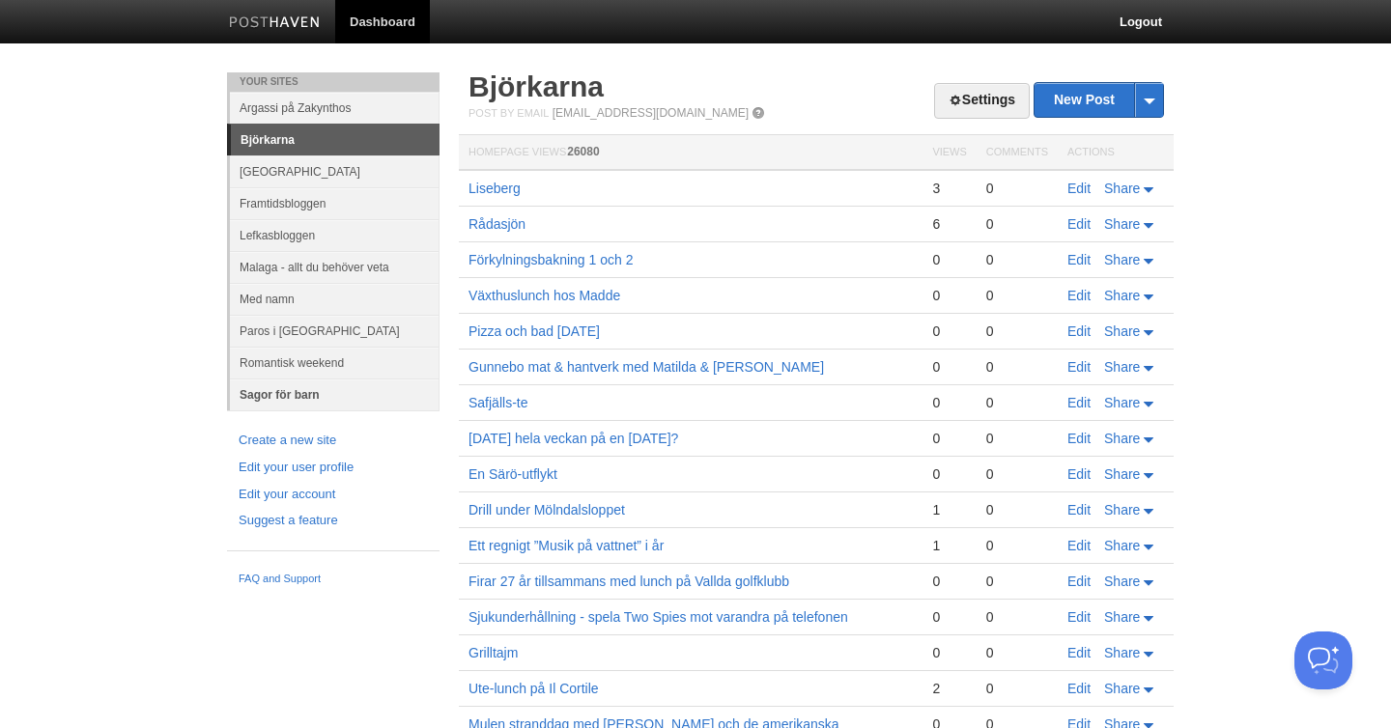
click at [285, 397] on link "Sagor för barn" at bounding box center [335, 395] width 210 height 32
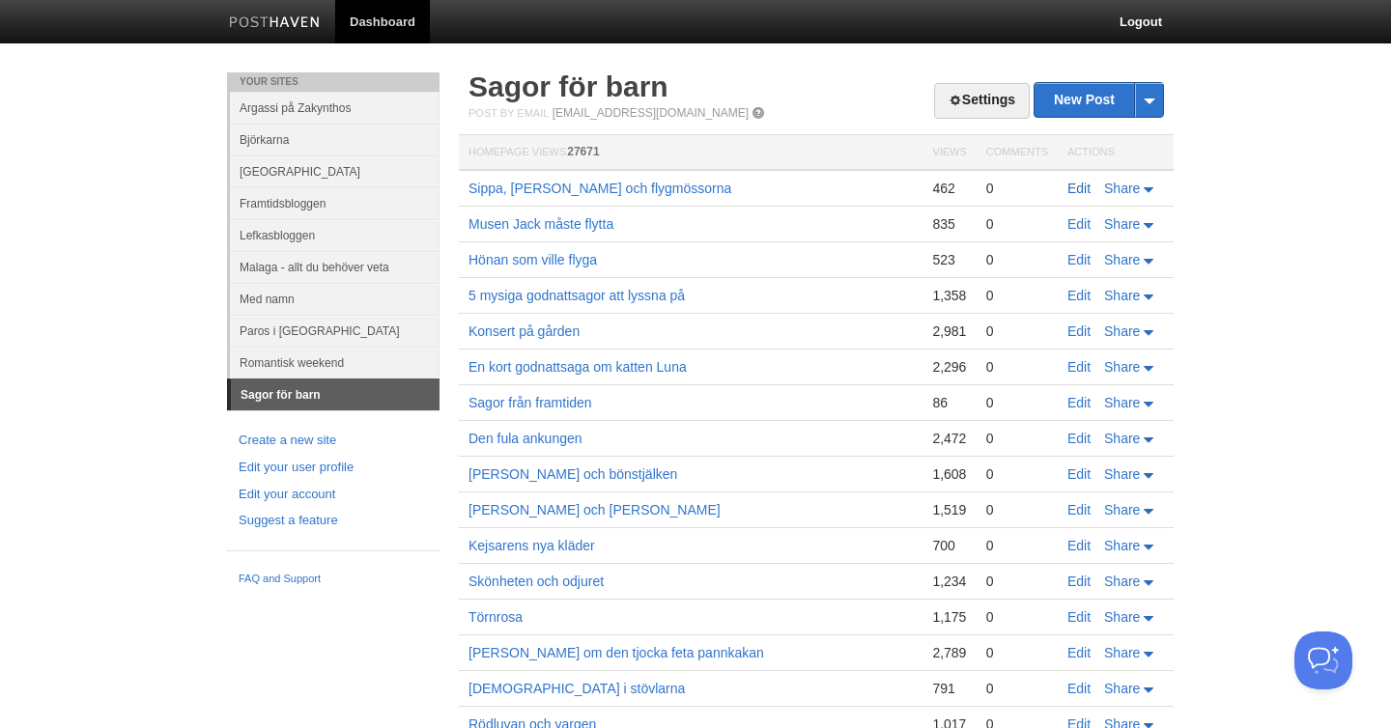
click at [1083, 187] on link "Edit" at bounding box center [1078, 188] width 23 height 15
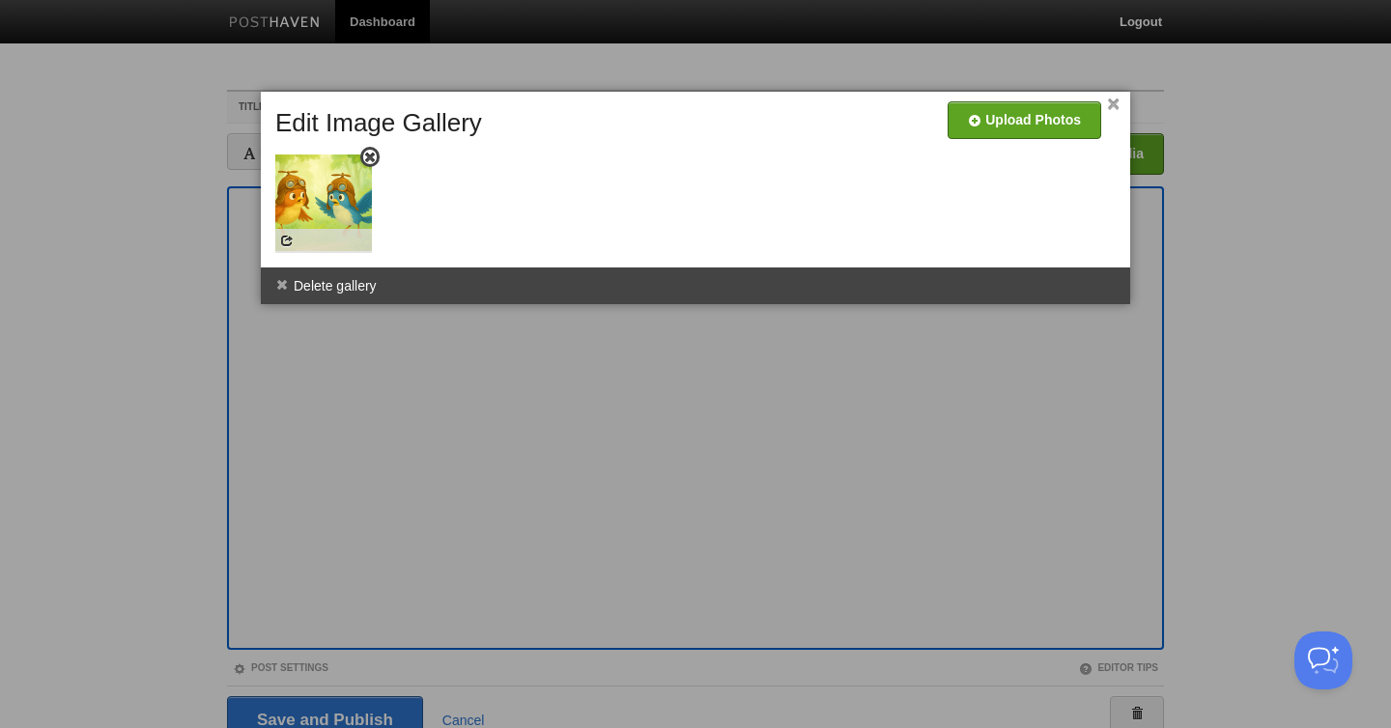
click at [329, 207] on img at bounding box center [323, 203] width 97 height 97
click at [323, 203] on img at bounding box center [323, 203] width 97 height 97
click at [1117, 102] on link "×" at bounding box center [1113, 104] width 13 height 11
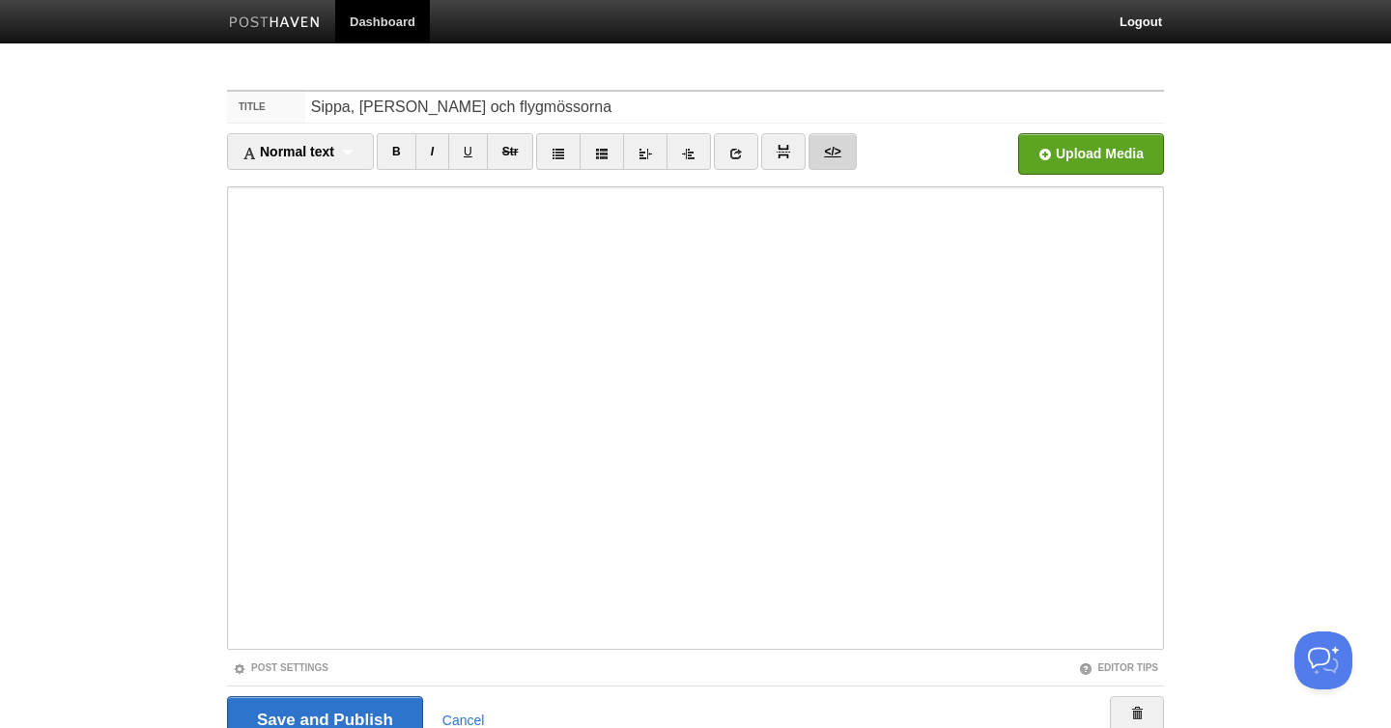
click at [845, 146] on link "</>" at bounding box center [831, 151] width 47 height 37
type textarea "<l><ips dolor="15" sit="ametc://adipis-elit.s8.doeiusmod.tem/incid/utlab_etdo/m…"
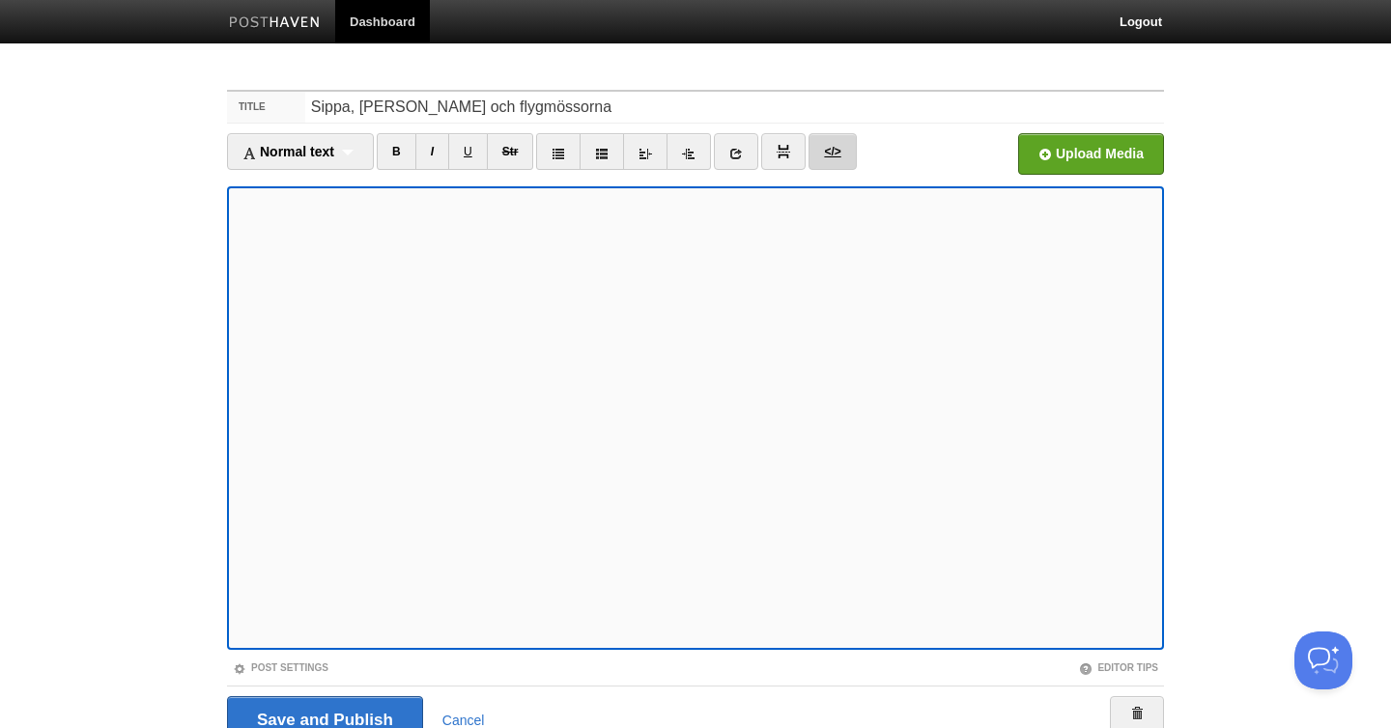
click at [849, 160] on link "</>" at bounding box center [831, 151] width 47 height 37
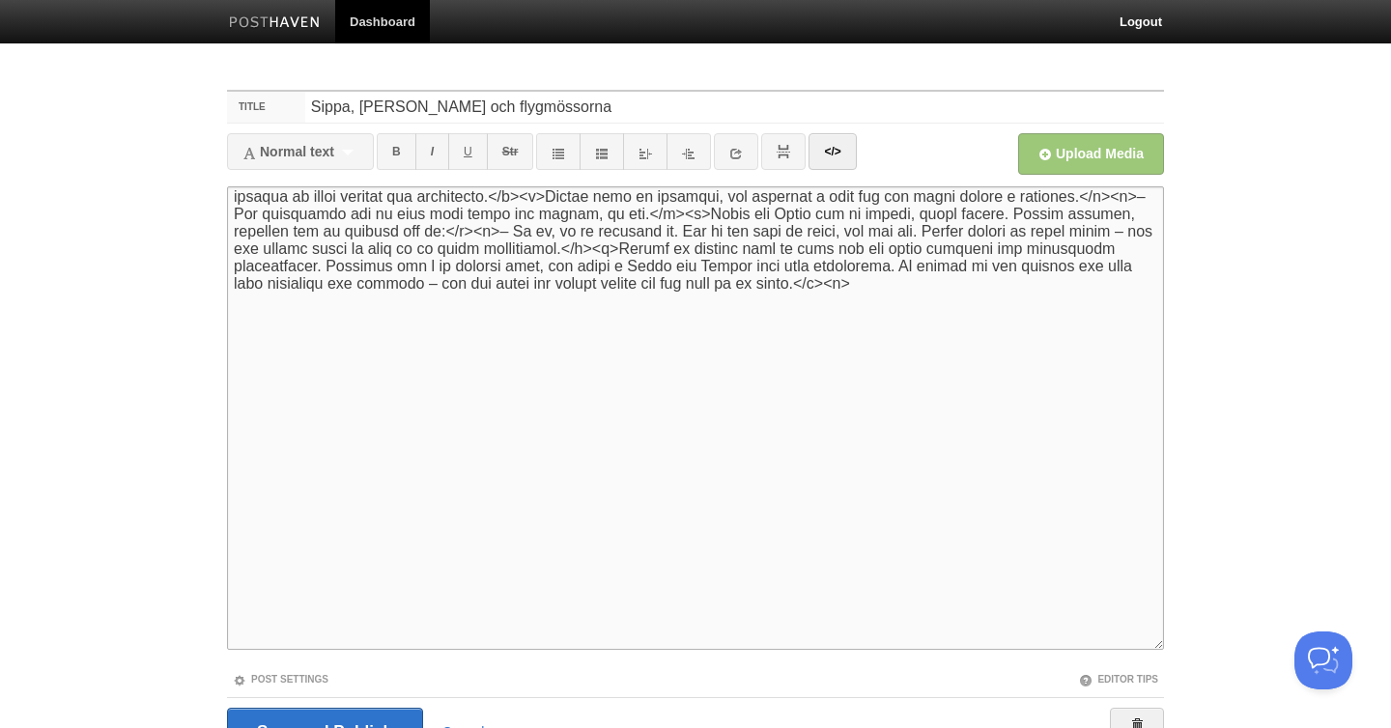
scroll to position [937, 0]
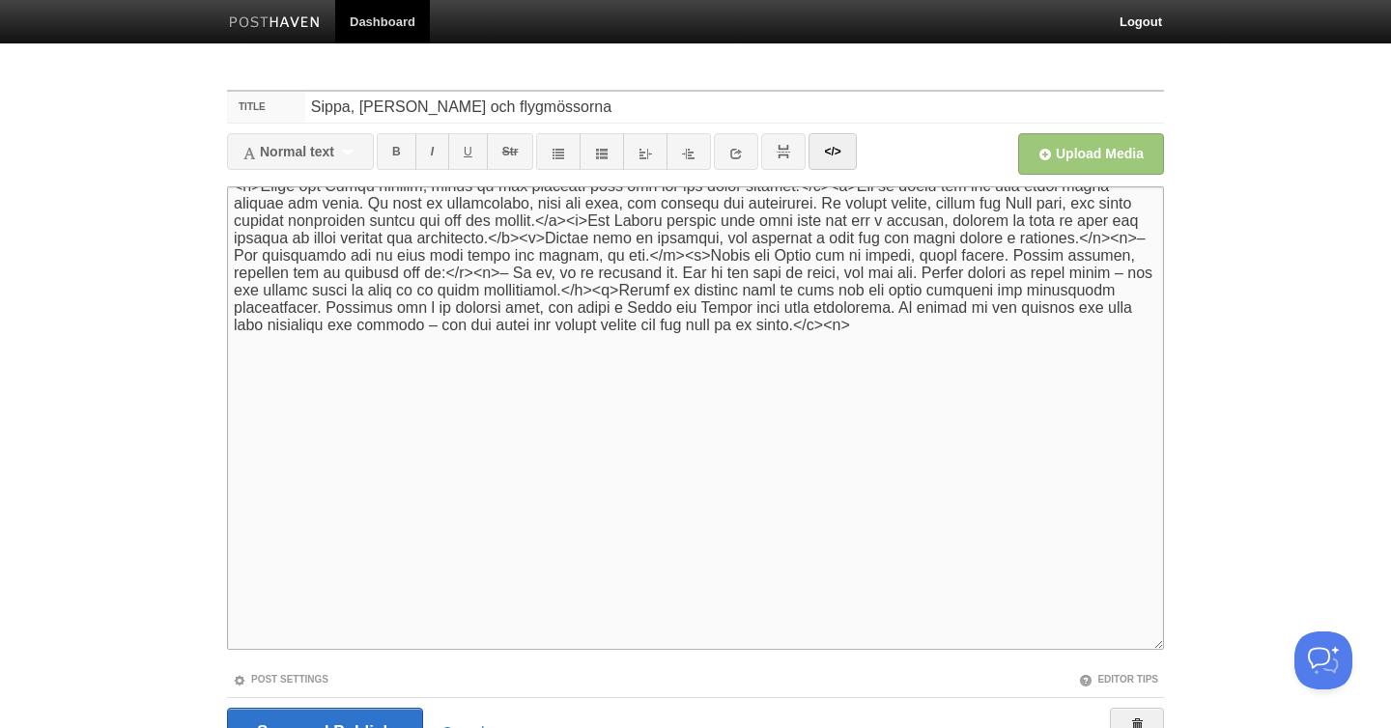
click at [652, 449] on textarea at bounding box center [695, 418] width 937 height 464
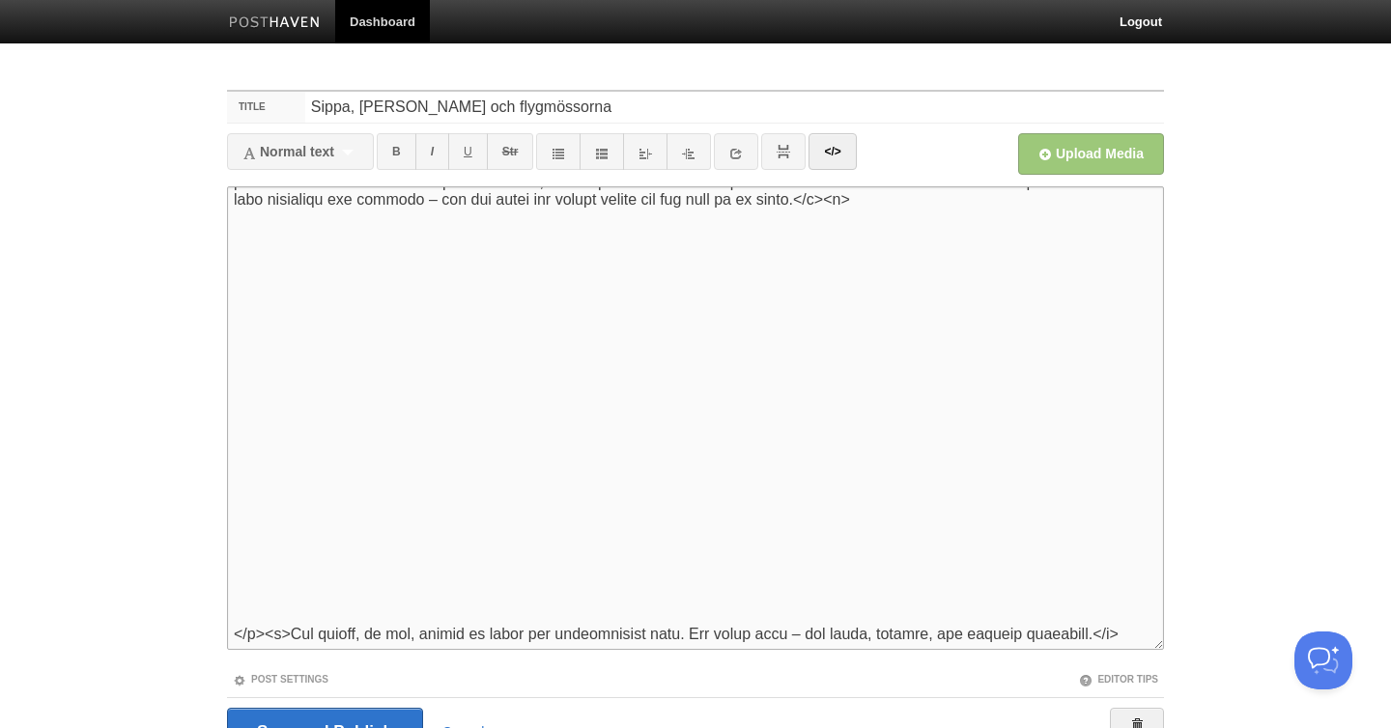
click at [439, 601] on textarea at bounding box center [695, 418] width 937 height 464
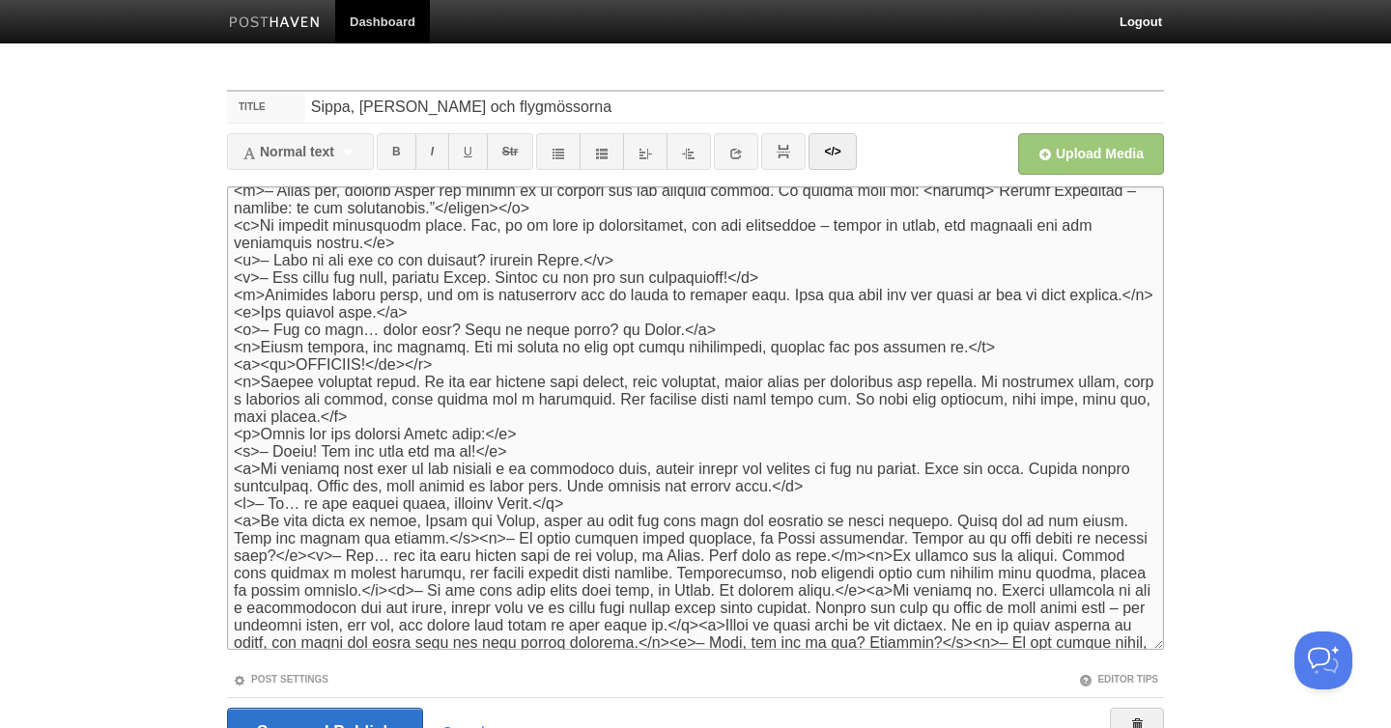
scroll to position [0, 0]
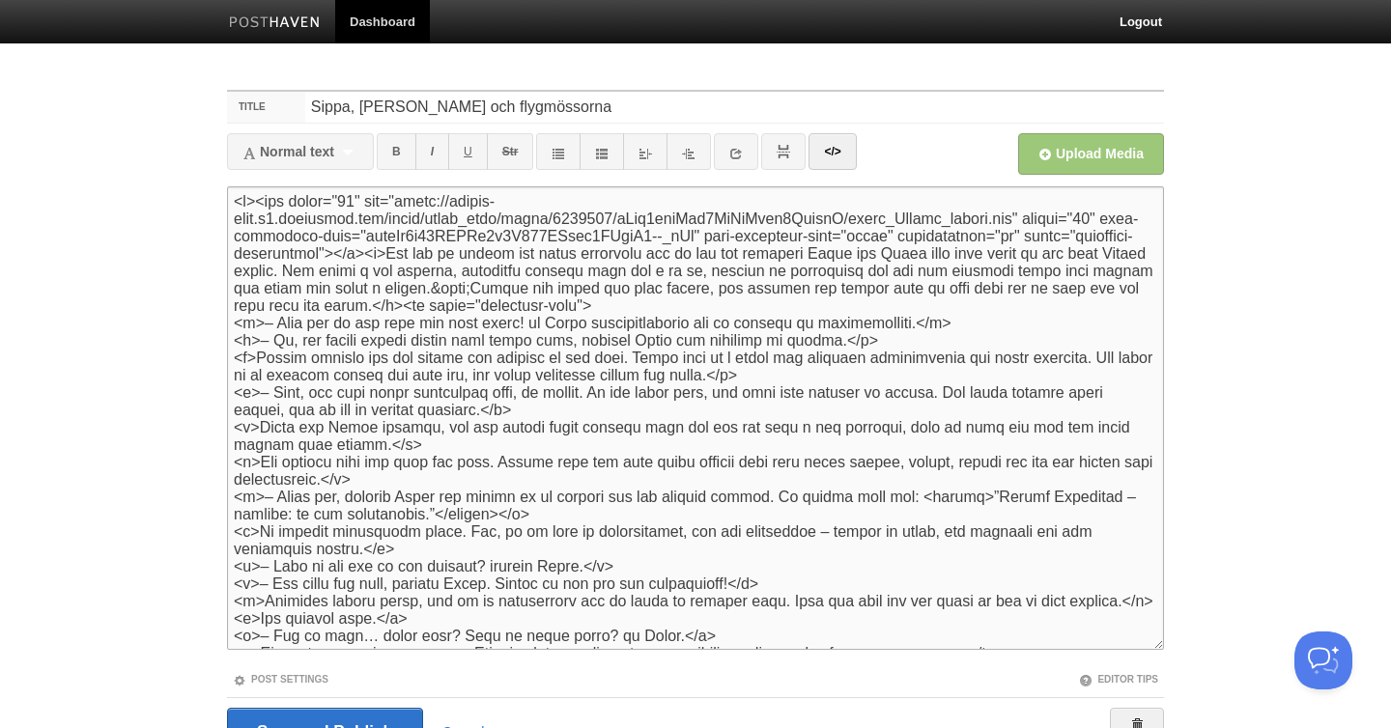
click at [440, 263] on textarea at bounding box center [695, 418] width 937 height 464
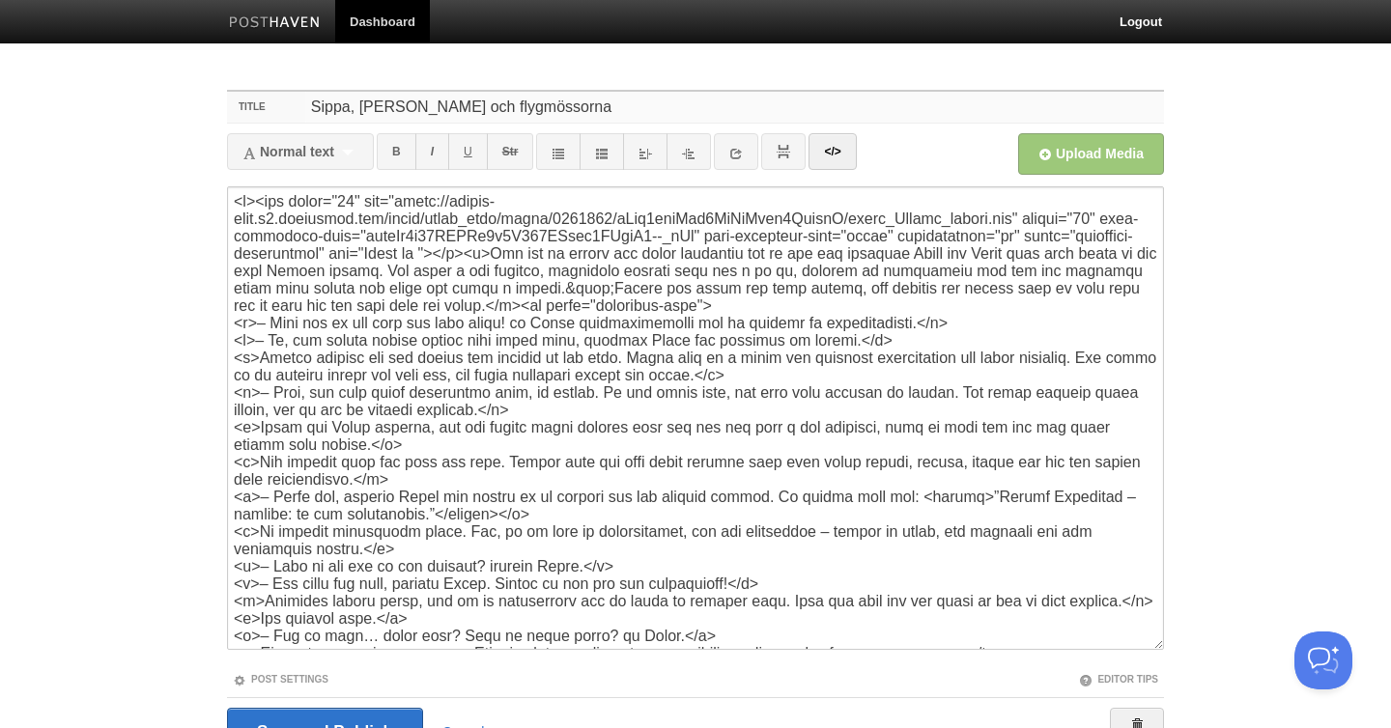
click at [491, 113] on input "Sippa, [PERSON_NAME] och flygmössorna" at bounding box center [734, 107] width 859 height 31
click at [550, 265] on textarea at bounding box center [695, 418] width 937 height 464
paste textarea "Sippa, [PERSON_NAME] och flygmössorna"
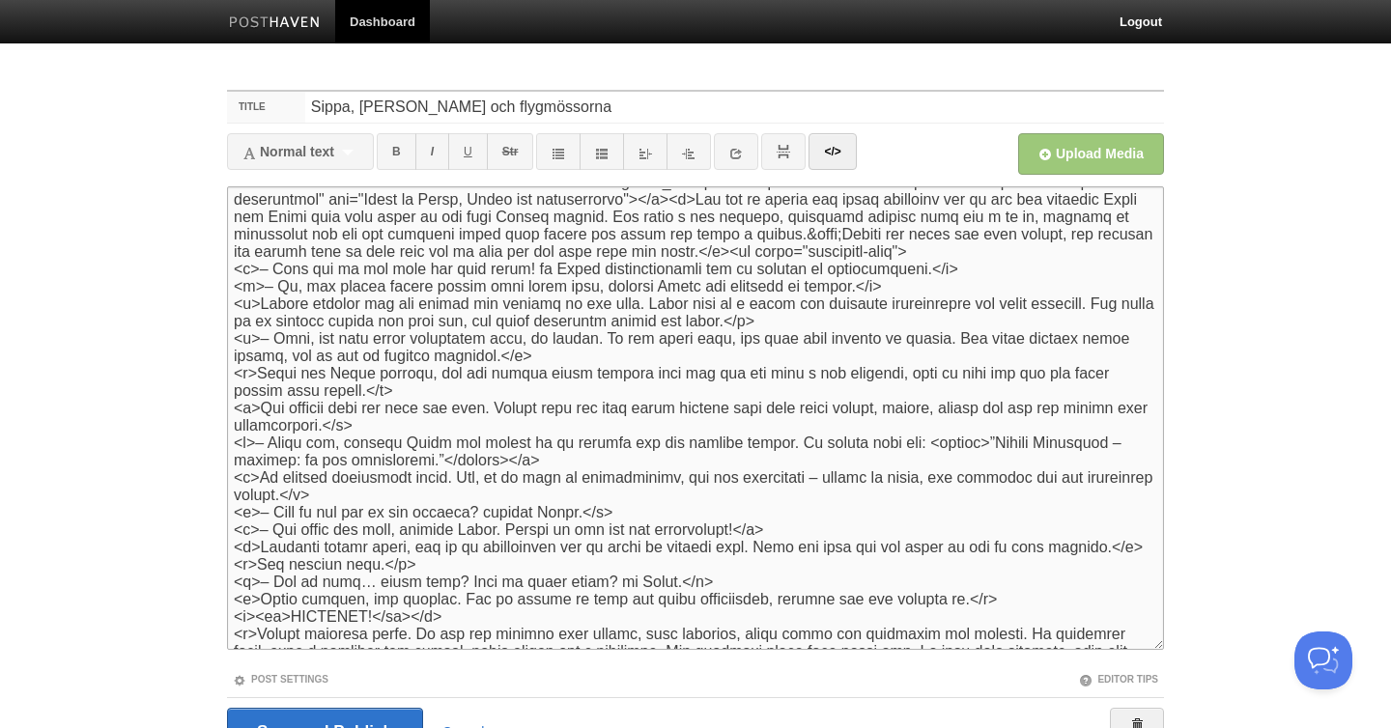
scroll to position [99, 0]
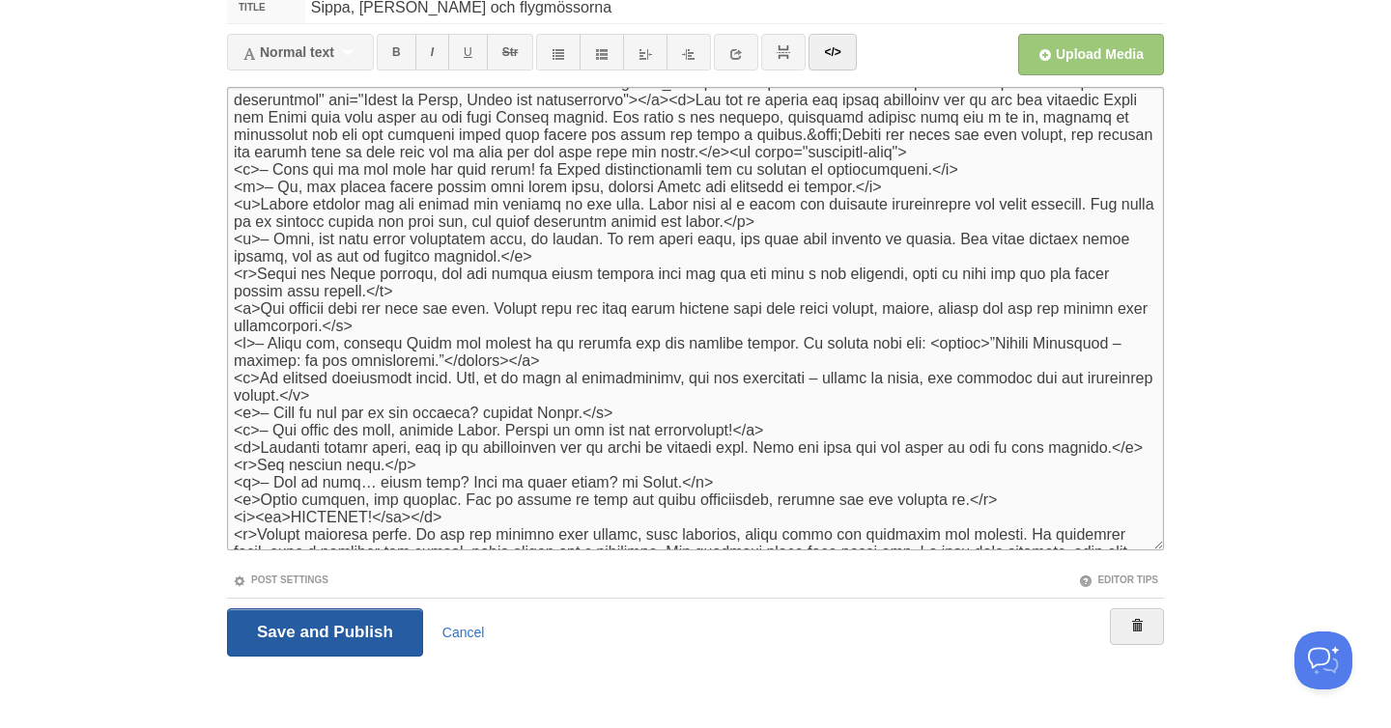
type textarea "<p><img width="48" src="https://phaven-prod.s3.amazonaws.com/files/image_part/a…"
click at [322, 628] on input "Save and Publish" at bounding box center [325, 633] width 196 height 48
